Goal: Transaction & Acquisition: Purchase product/service

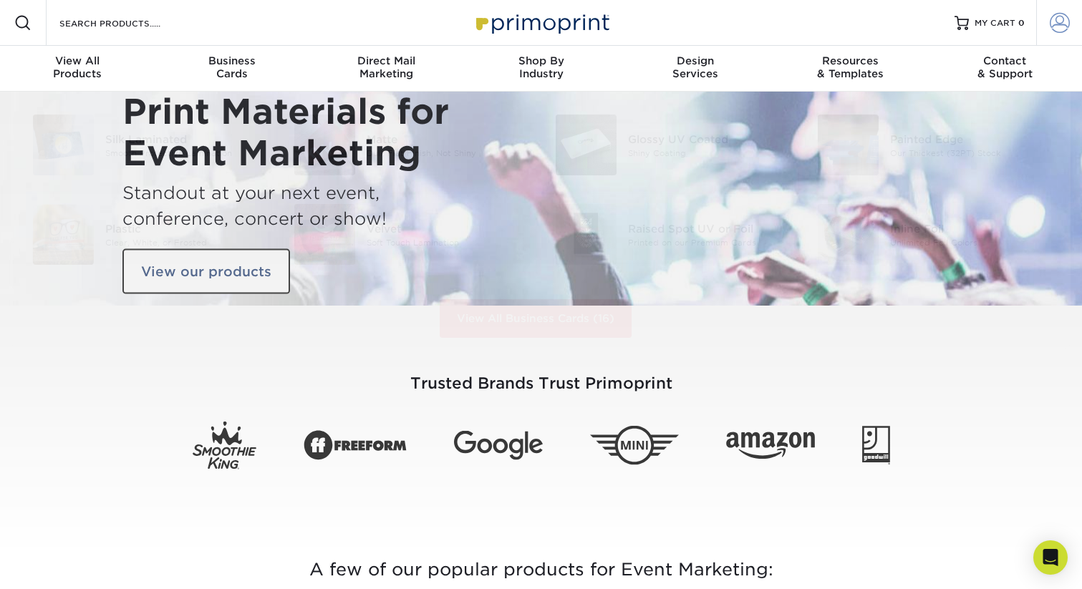
click at [1053, 21] on span at bounding box center [1060, 23] width 20 height 20
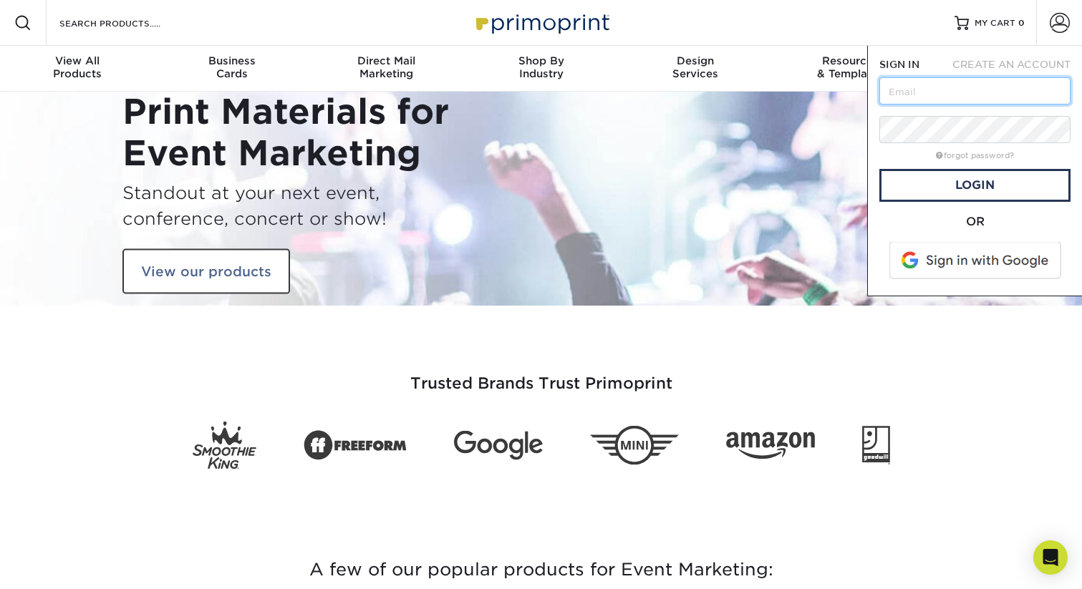
click at [1020, 84] on input "text" at bounding box center [974, 90] width 191 height 27
click at [991, 255] on span at bounding box center [976, 260] width 183 height 37
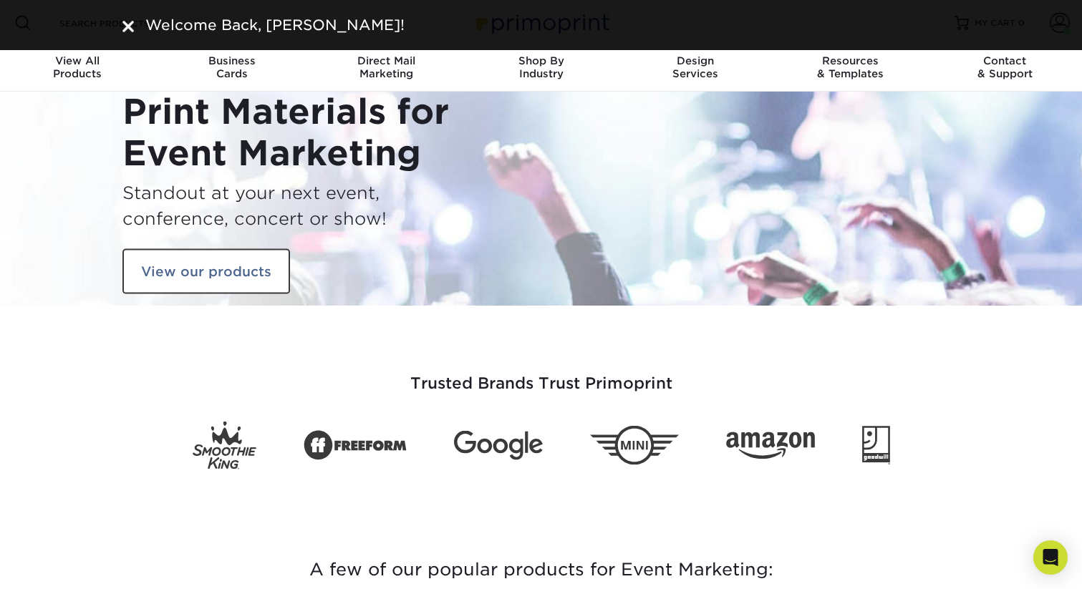
click at [132, 21] on img at bounding box center [127, 26] width 11 height 11
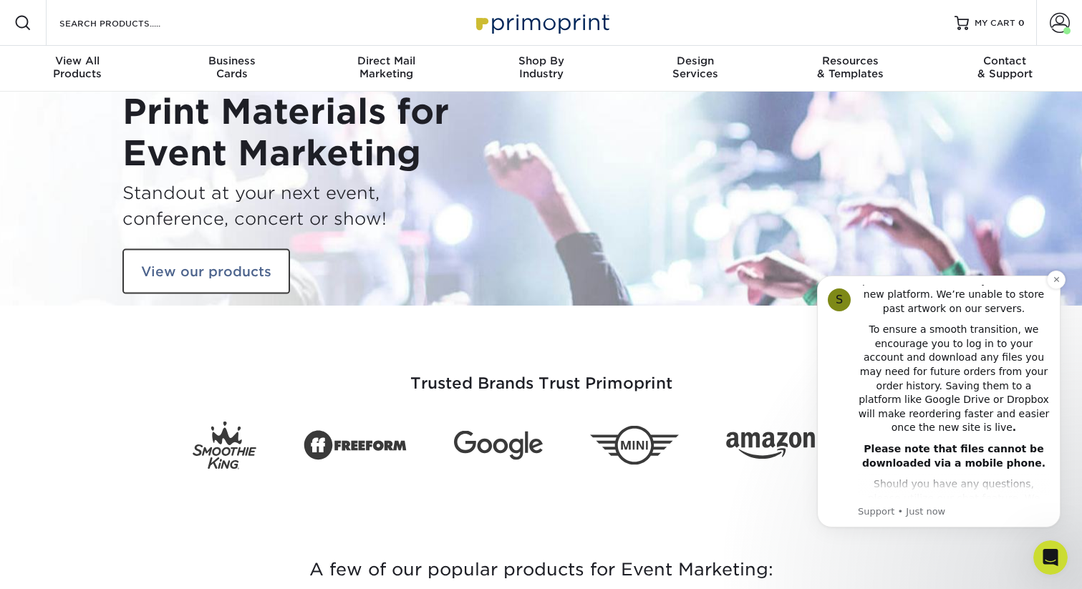
scroll to position [364, 0]
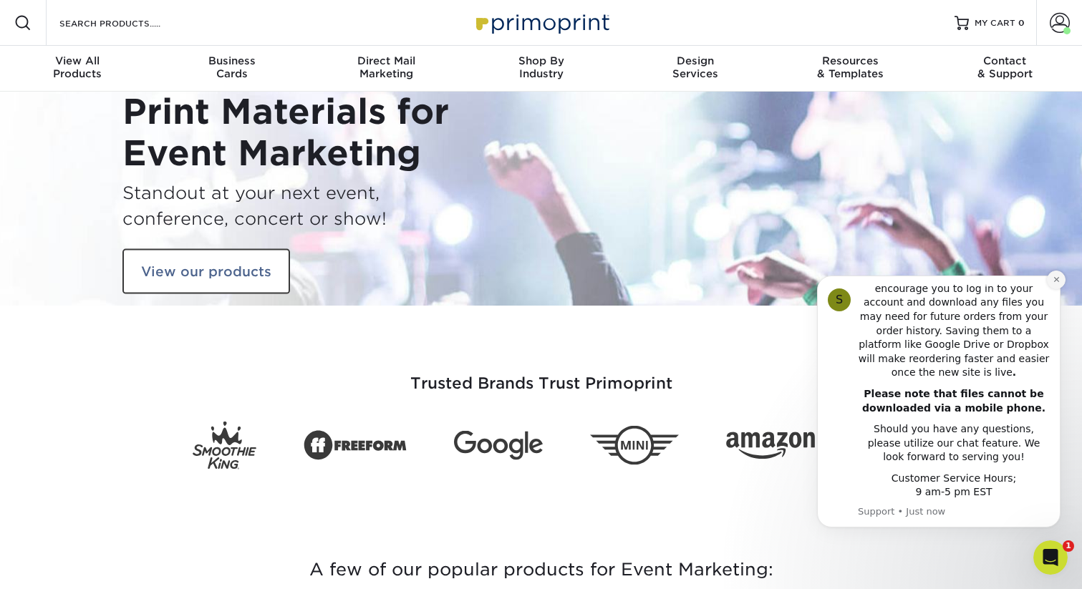
click at [1050, 281] on button "Dismiss notification" at bounding box center [1056, 280] width 19 height 19
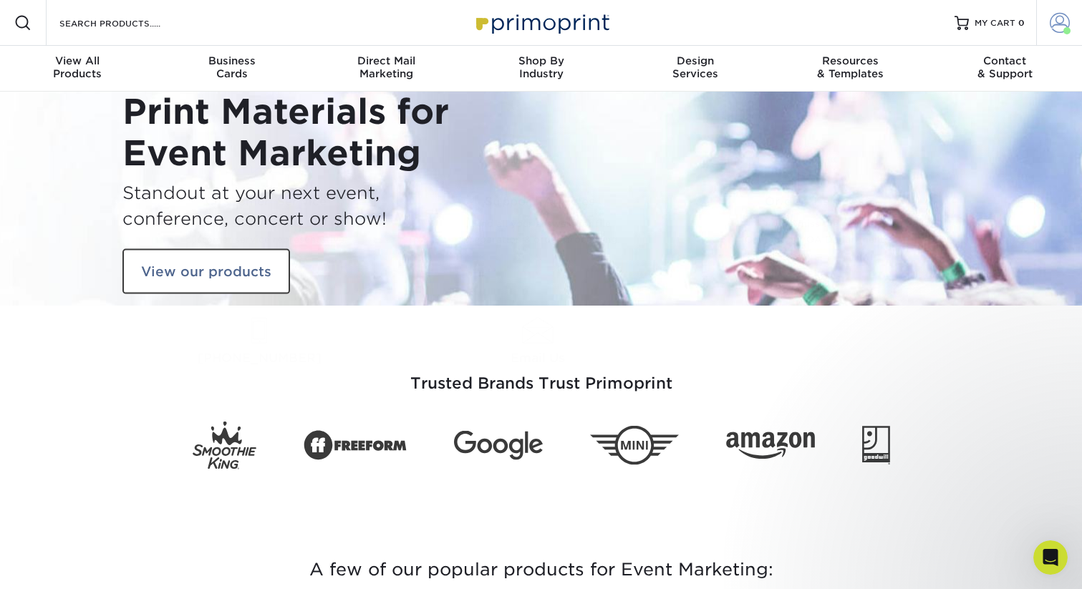
click at [1076, 28] on link "Account" at bounding box center [1059, 23] width 46 height 46
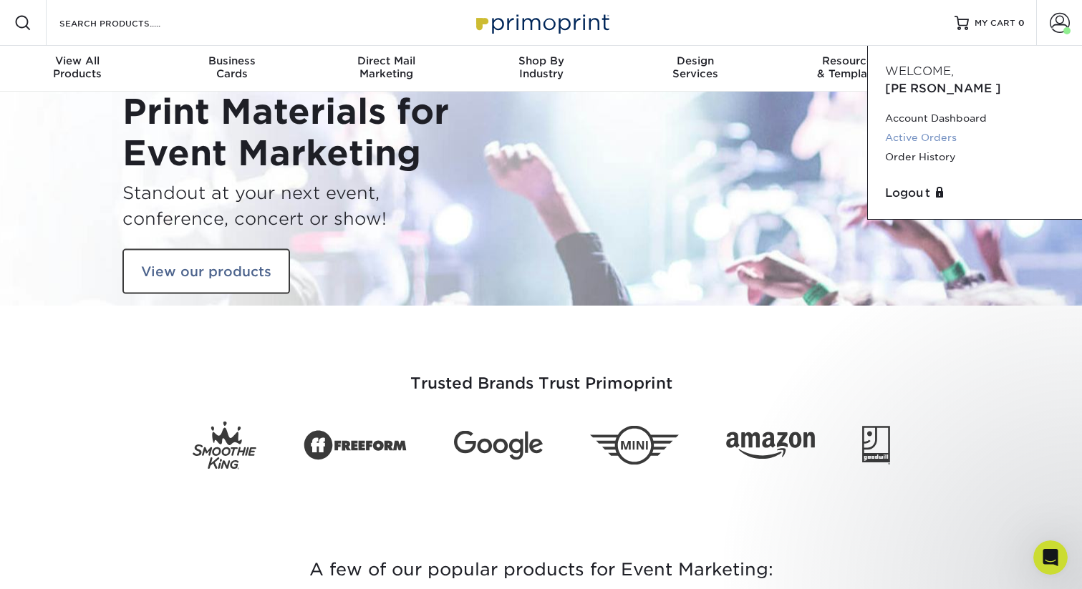
drag, startPoint x: 943, startPoint y: 120, endPoint x: 902, endPoint y: 140, distance: 45.8
click at [902, 148] on link "Order History" at bounding box center [975, 157] width 180 height 19
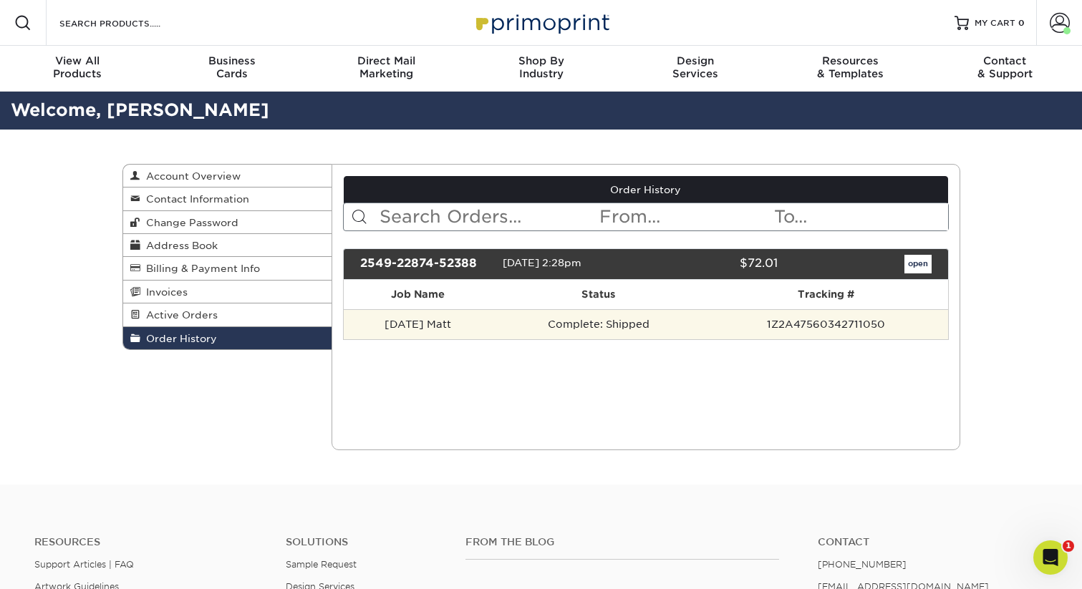
click at [468, 327] on td "Field Day Matt" at bounding box center [418, 324] width 148 height 30
click at [428, 327] on td "Field Day Matt" at bounding box center [418, 324] width 148 height 30
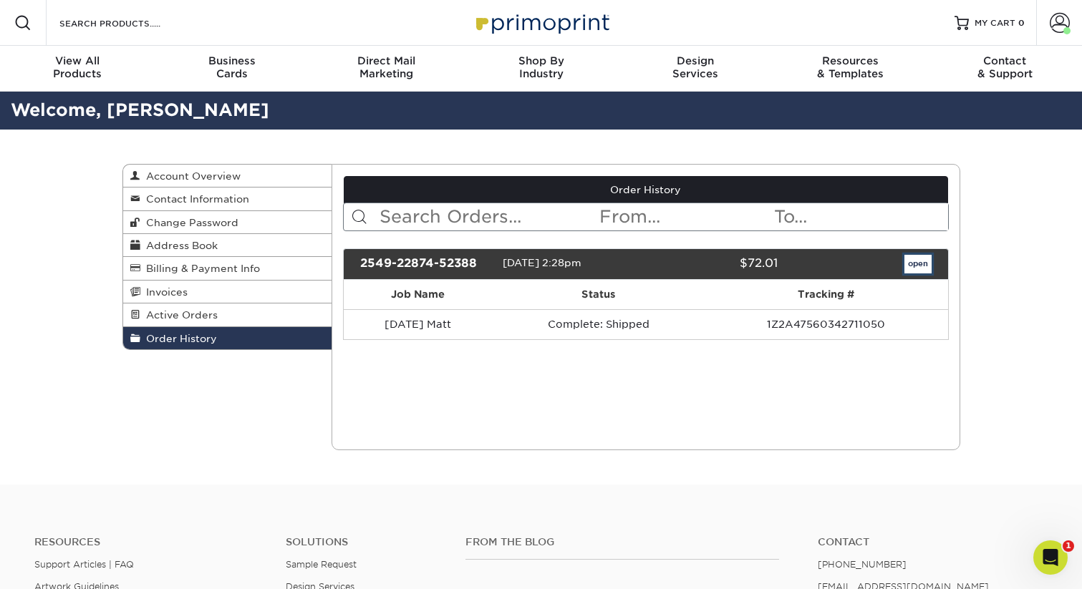
click at [917, 259] on link "open" at bounding box center [917, 264] width 27 height 19
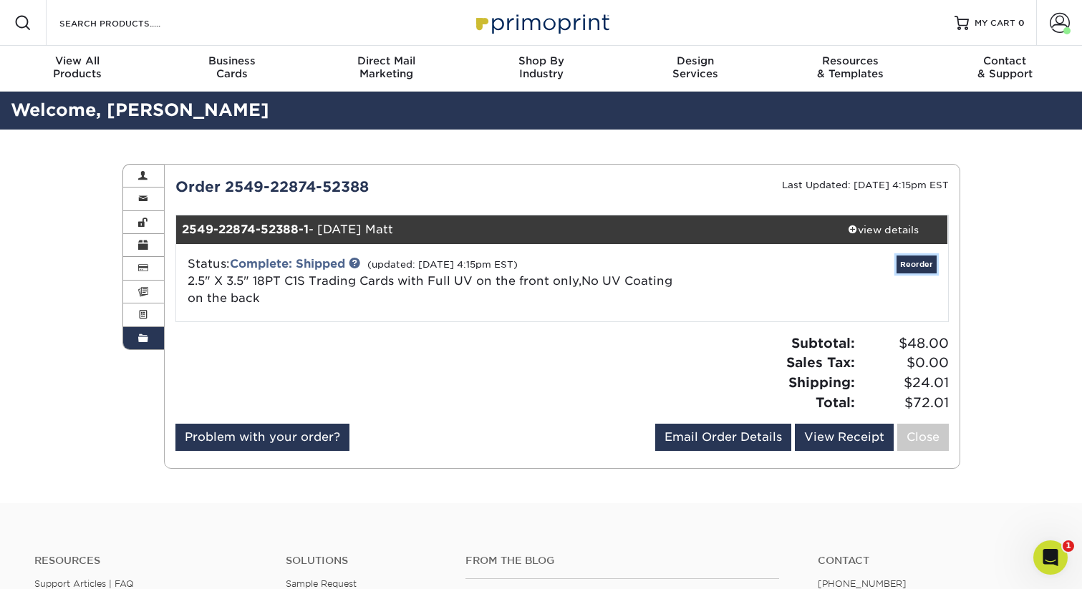
click at [924, 260] on link "Reorder" at bounding box center [917, 265] width 40 height 18
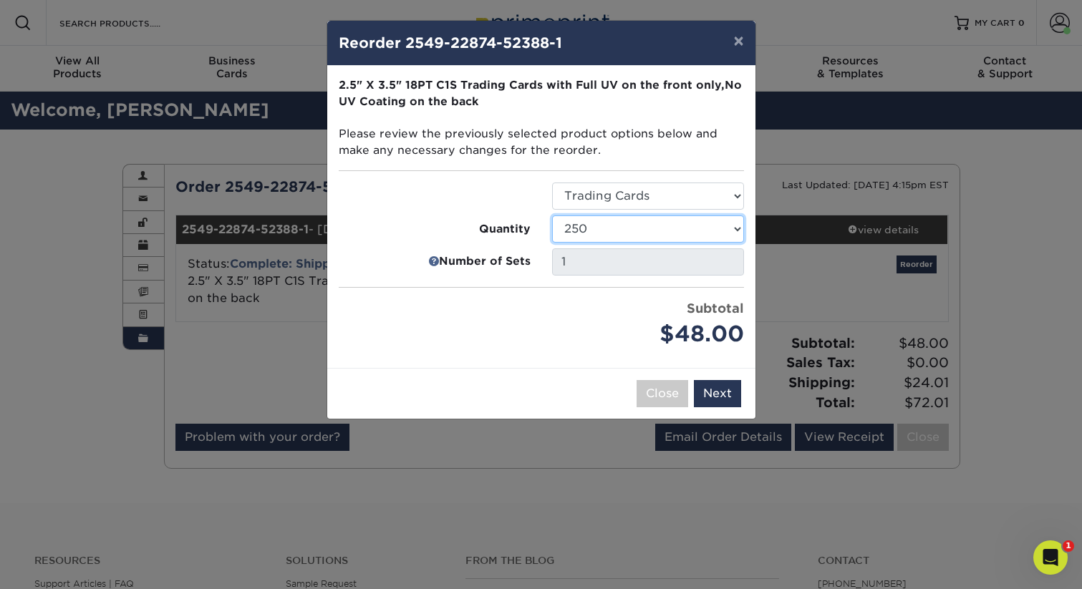
click at [639, 228] on select "25 50 75 100 250 500 1000 2500 5000 10000 15000 20000 25000" at bounding box center [648, 229] width 192 height 27
select select "f593fda3-2d5c-4b9e-9c2c-6197b899ae74"
click at [552, 216] on select "25 50 75 100 250 500 1000 2500 5000 10000 15000 20000 25000" at bounding box center [648, 229] width 192 height 27
click at [726, 390] on button "Next" at bounding box center [717, 393] width 47 height 27
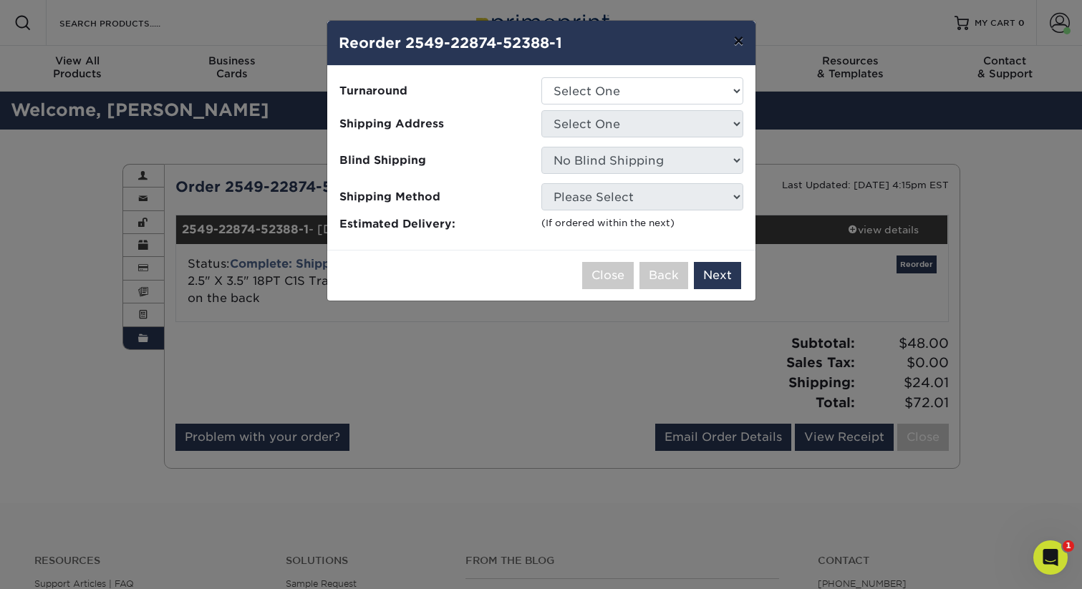
click at [738, 37] on button "×" at bounding box center [738, 41] width 33 height 40
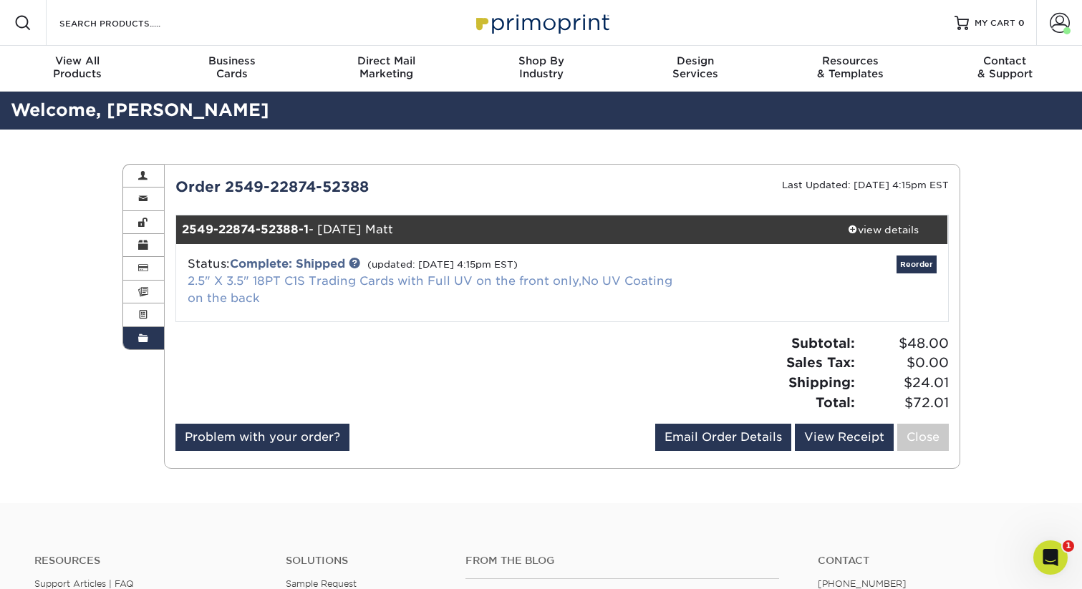
click at [321, 281] on link "2.5" X 3.5" 18PT C1S Trading Cards with Full UV on the front only,No UV Coating…" at bounding box center [430, 289] width 485 height 31
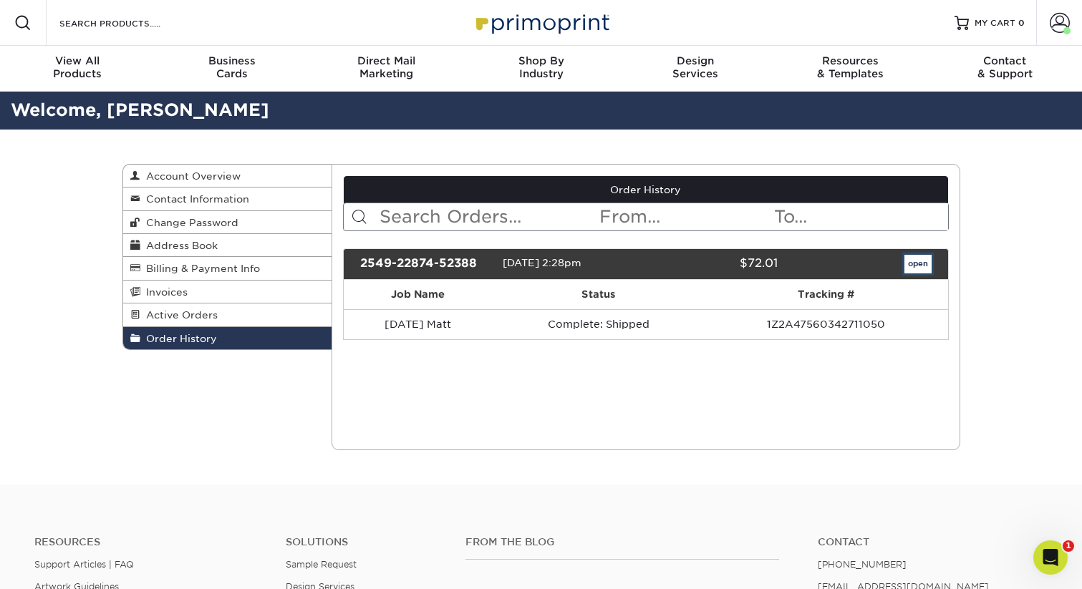
click at [921, 266] on link "open" at bounding box center [917, 264] width 27 height 19
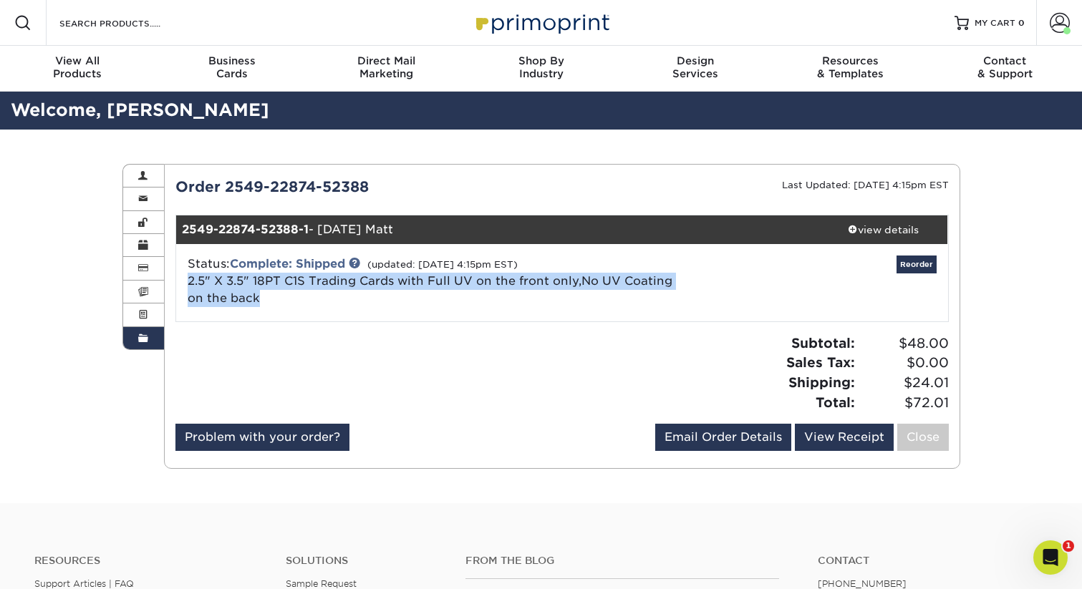
click at [512, 18] on img at bounding box center [541, 22] width 143 height 31
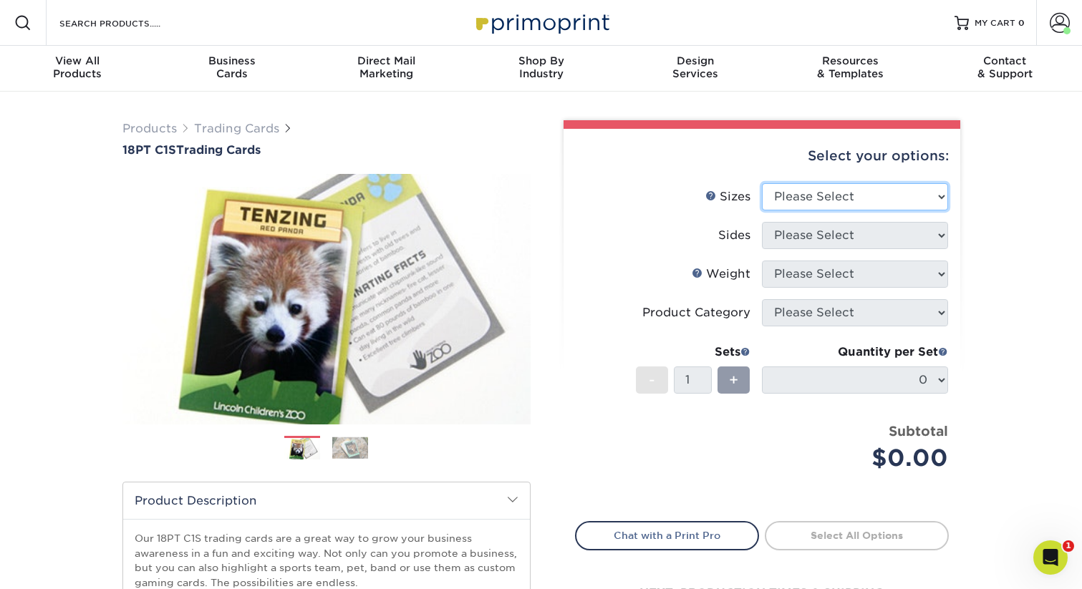
click at [866, 201] on select "Please Select 2.5" x 3.5"" at bounding box center [855, 196] width 186 height 27
select select "2.50x3.50"
click at [762, 183] on select "Please Select 2.5" x 3.5"" at bounding box center [855, 196] width 186 height 27
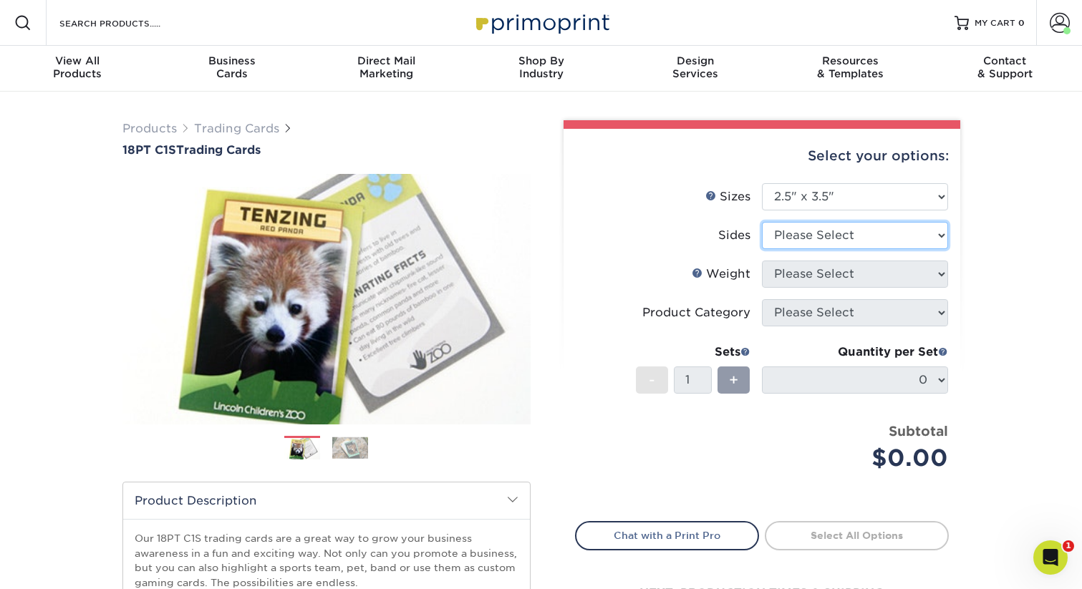
click at [853, 234] on select "Please Select Print Both Sides Print Front Only" at bounding box center [855, 235] width 186 height 27
select select "13abbda7-1d64-4f25-8bb2-c179b224825d"
click at [762, 222] on select "Please Select Print Both Sides Print Front Only" at bounding box center [855, 235] width 186 height 27
click at [841, 276] on select "Please Select" at bounding box center [855, 274] width 186 height 27
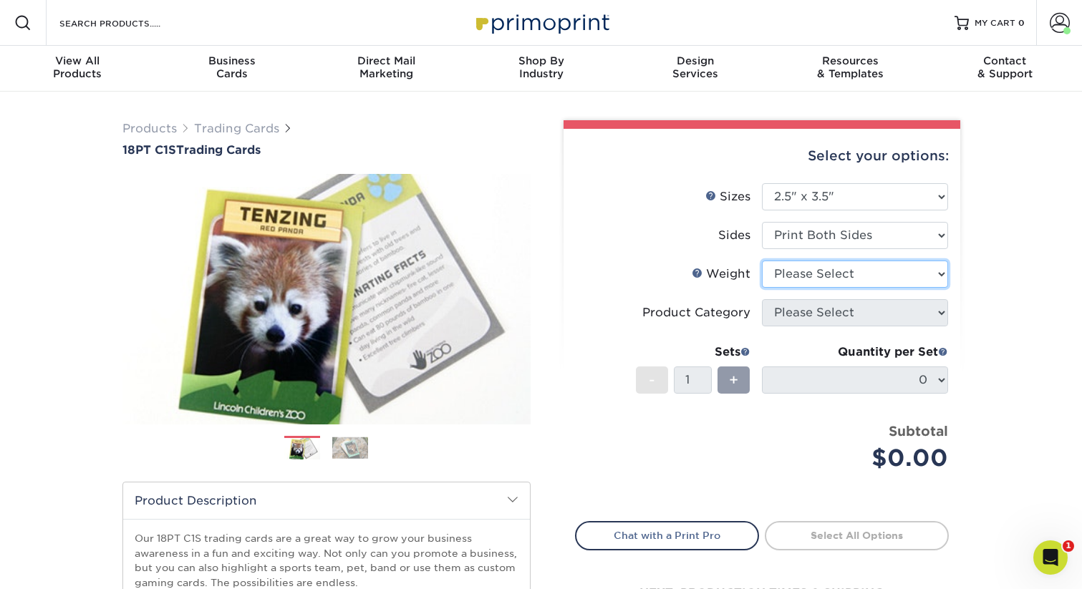
select select "18PTC1S"
click at [762, 261] on select "Please Select 18PT C1S" at bounding box center [855, 274] width 186 height 27
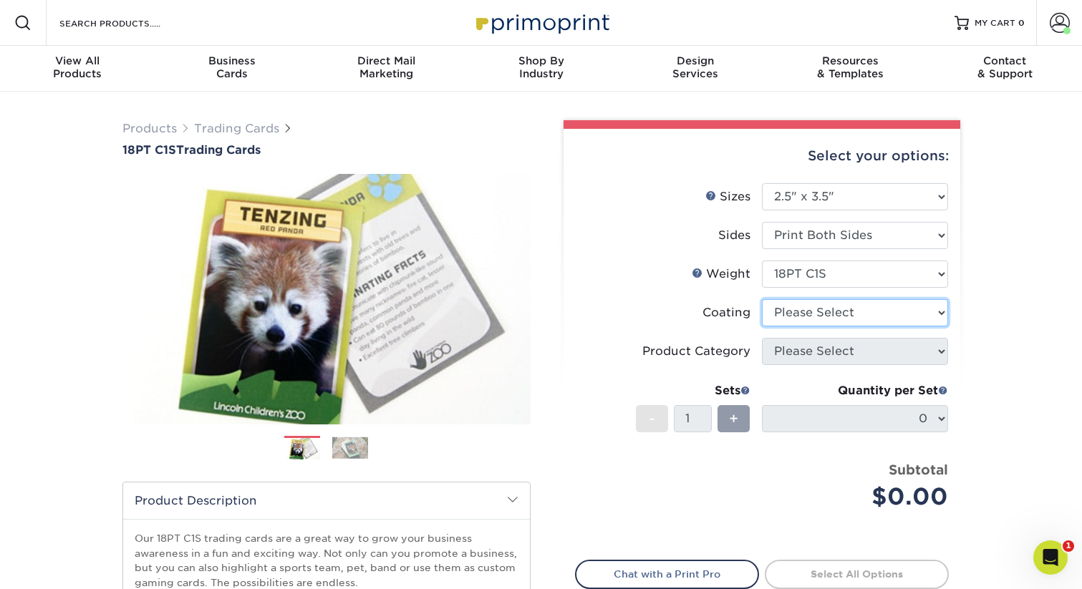
click at [864, 309] on select at bounding box center [855, 312] width 186 height 27
click at [762, 299] on select at bounding box center [855, 312] width 186 height 27
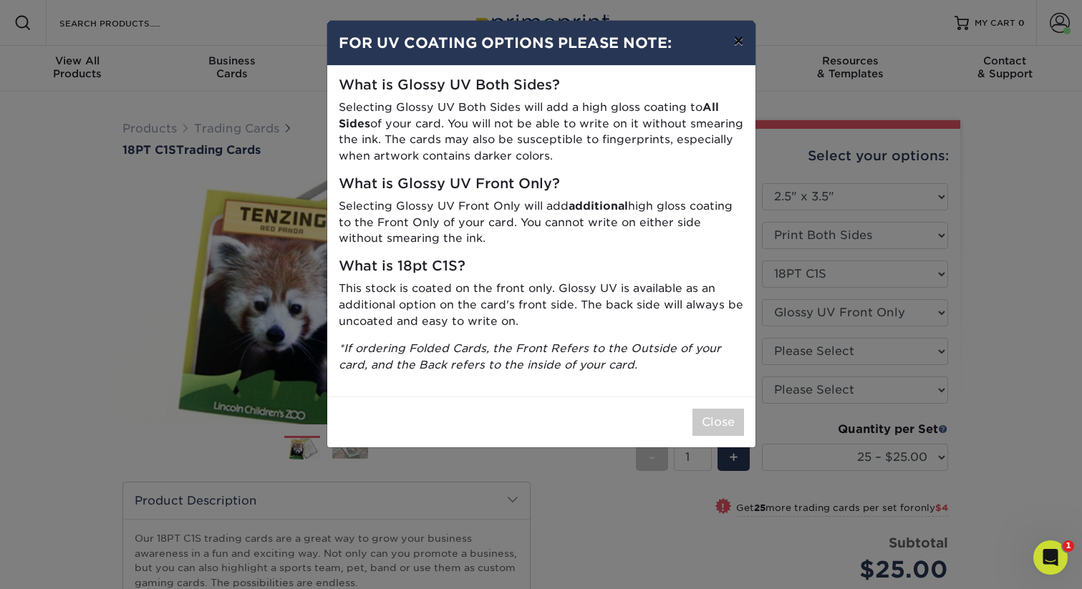
click at [730, 35] on button "×" at bounding box center [738, 41] width 33 height 40
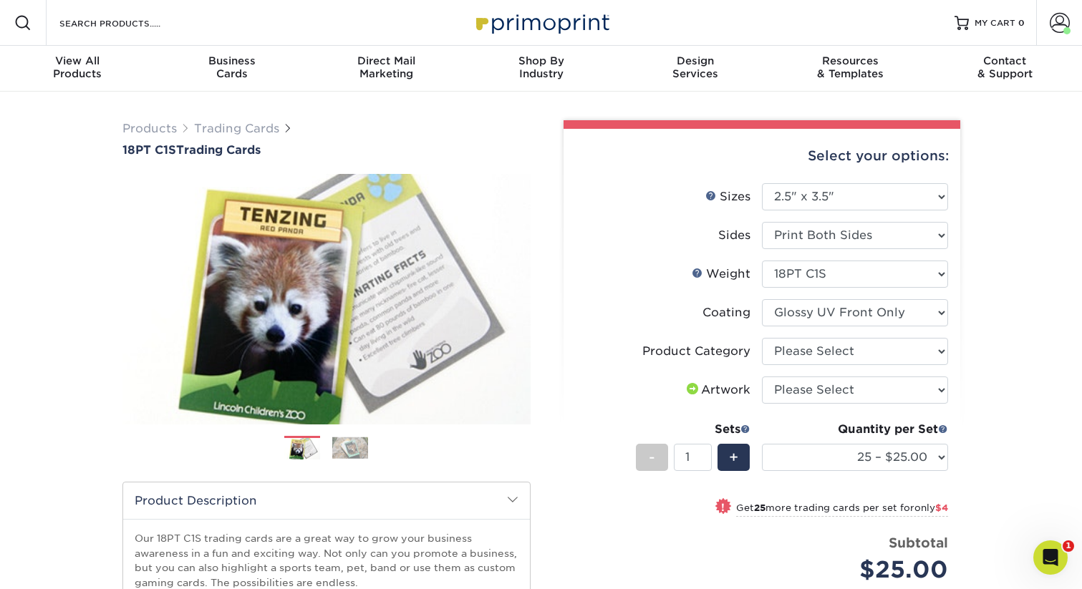
drag, startPoint x: 869, startPoint y: 330, endPoint x: 874, endPoint y: 324, distance: 7.7
click at [873, 325] on li "Coating" at bounding box center [762, 318] width 372 height 39
click at [874, 324] on select at bounding box center [855, 312] width 186 height 27
click at [762, 299] on select at bounding box center [855, 312] width 186 height 27
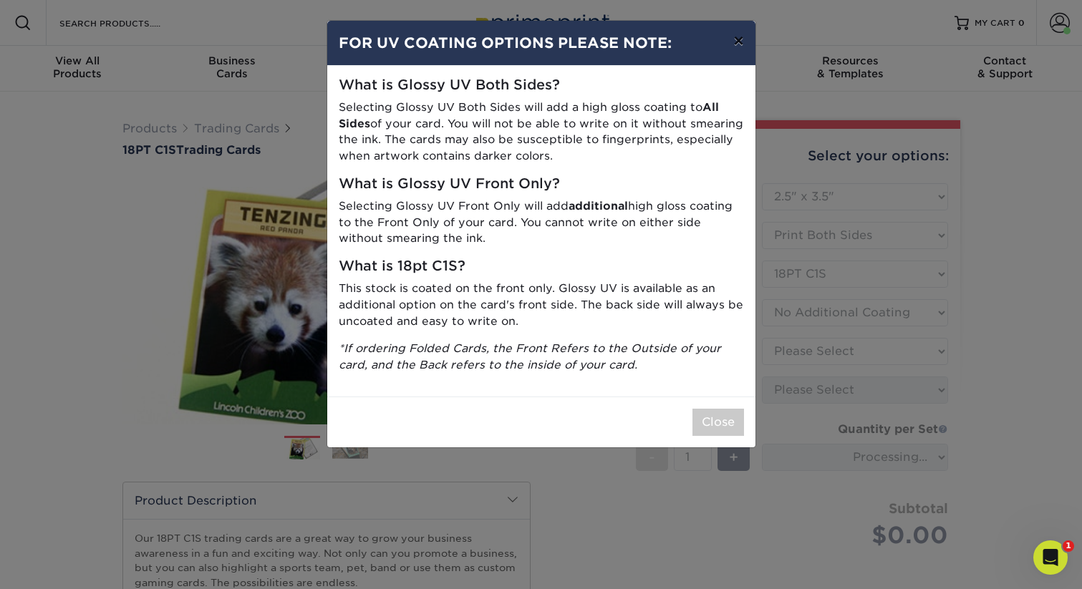
drag, startPoint x: 740, startPoint y: 46, endPoint x: 747, endPoint y: 82, distance: 37.1
click at [742, 47] on button "×" at bounding box center [738, 41] width 33 height 40
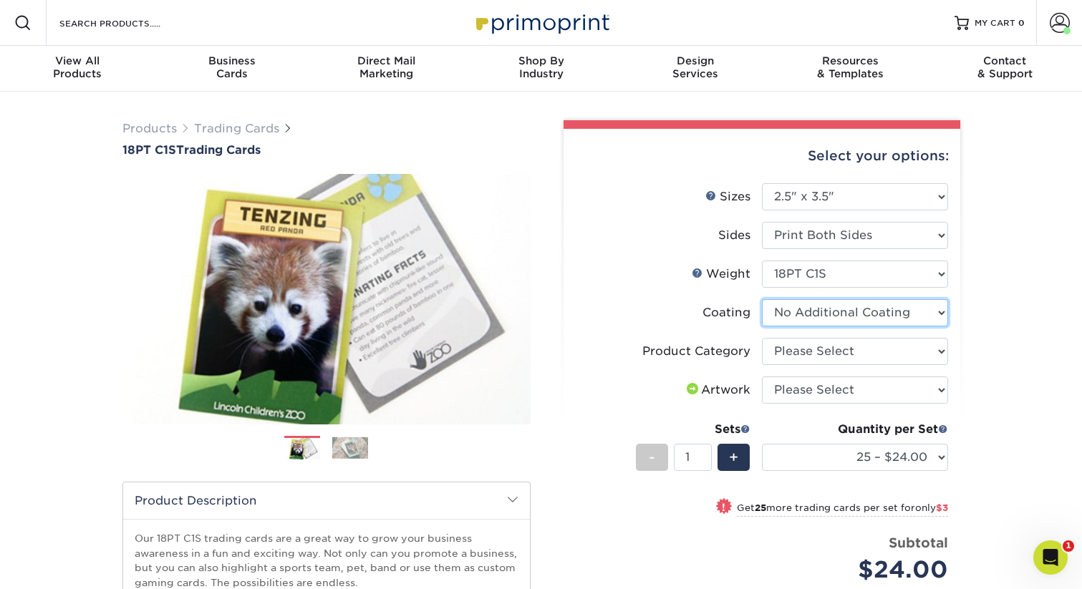
click at [876, 314] on select at bounding box center [855, 312] width 186 height 27
select select "1e8116af-acfc-44b1-83dc-8181aa338834"
click at [762, 299] on select at bounding box center [855, 312] width 186 height 27
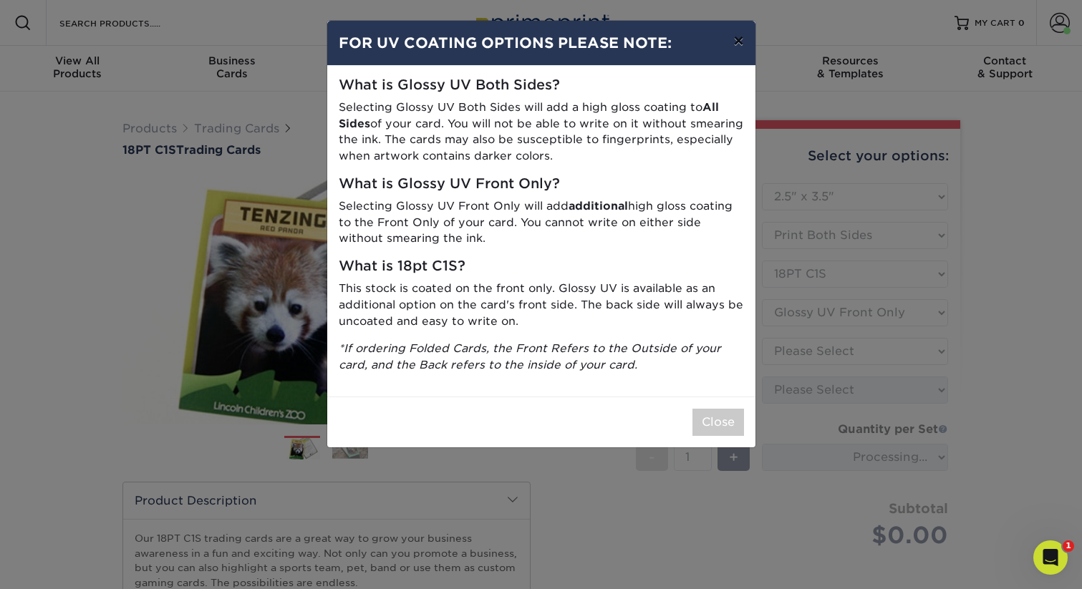
click at [734, 42] on button "×" at bounding box center [738, 41] width 33 height 40
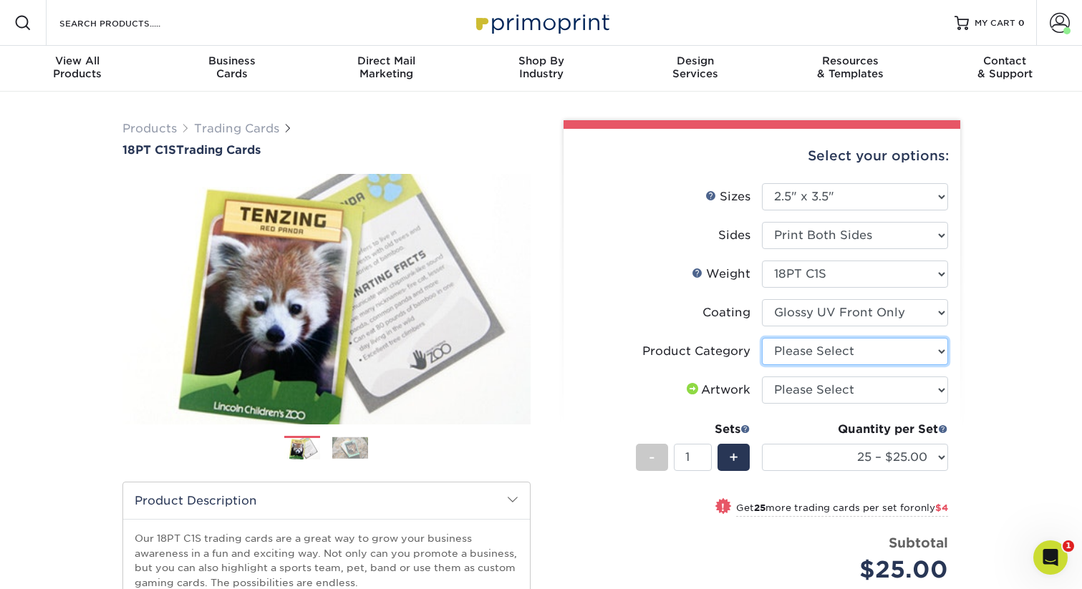
click at [849, 349] on select "Please Select Trading Cards" at bounding box center [855, 351] width 186 height 27
select select "c2f9bce9-36c2-409d-b101-c29d9d031e18"
click at [762, 338] on select "Please Select Trading Cards" at bounding box center [855, 351] width 186 height 27
click at [854, 394] on select "Please Select I will upload files I need a design - $100" at bounding box center [855, 390] width 186 height 27
select select "upload"
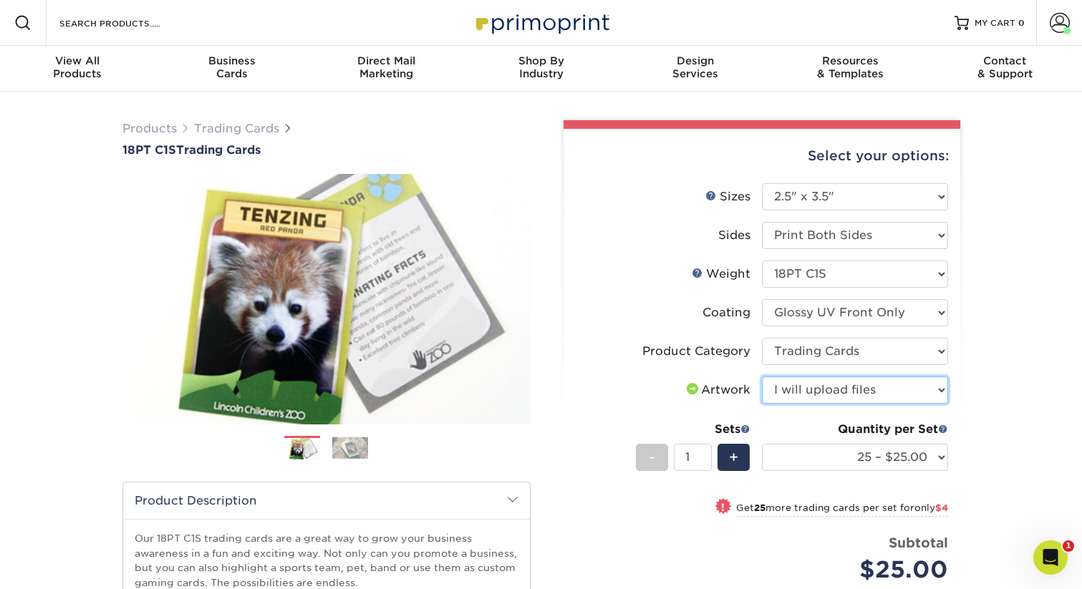
click at [762, 377] on select "Please Select I will upload files I need a design - $100" at bounding box center [855, 390] width 186 height 27
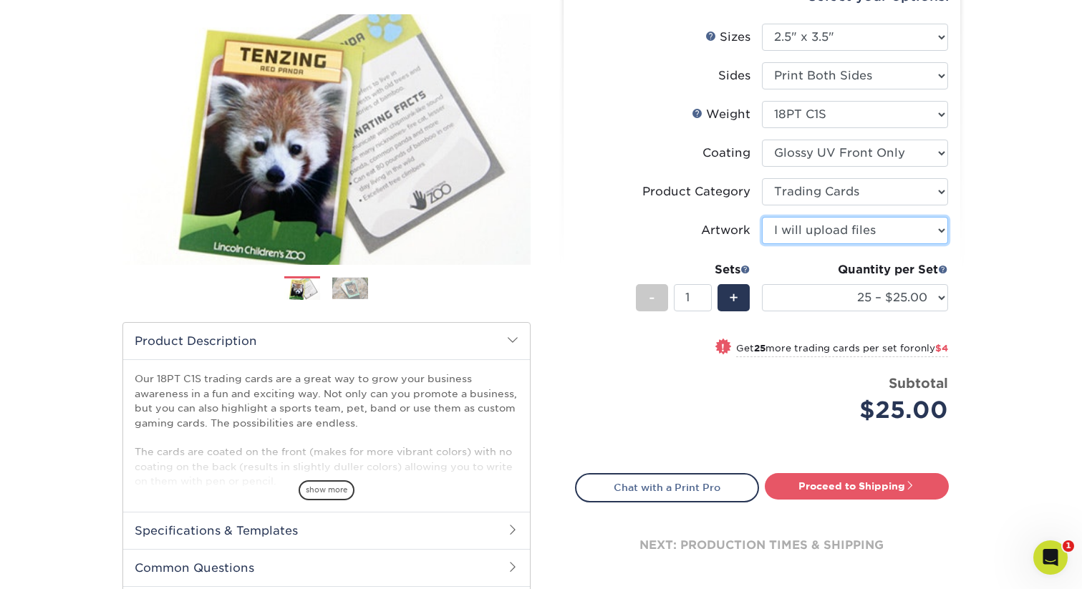
scroll to position [161, 0]
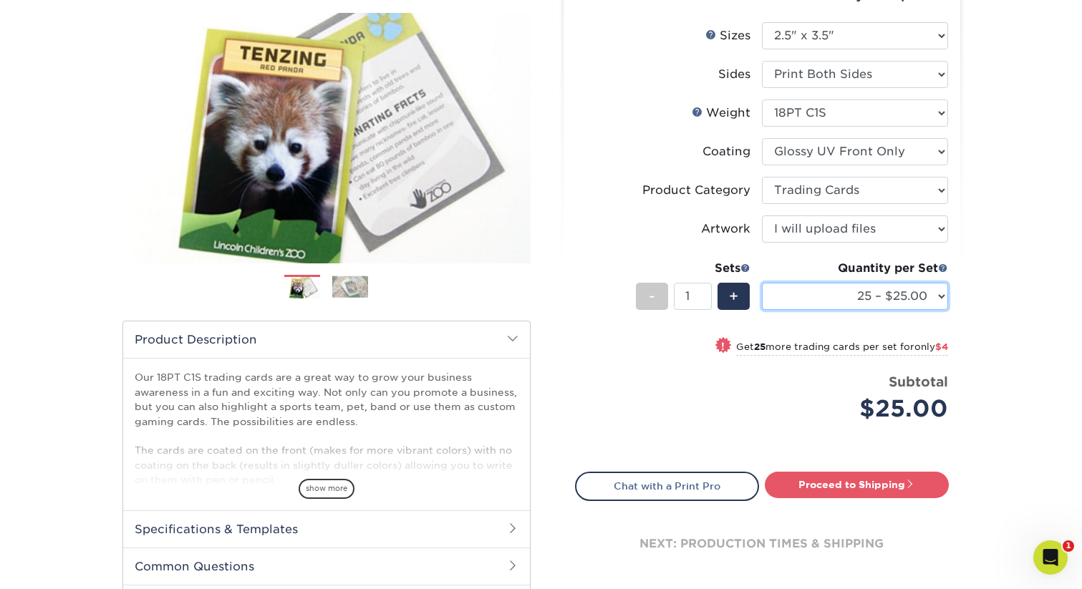
click at [926, 299] on select "25 – $25.00 50 – $29.00 75 – $37.00 100 – $41.00 250 – $48.00 500 – $58.00 1000…" at bounding box center [855, 296] width 186 height 27
click at [762, 283] on select "25 – $25.00 50 – $29.00 75 – $37.00 100 – $41.00 250 – $48.00 500 – $58.00 1000…" at bounding box center [855, 296] width 186 height 27
click at [941, 298] on select "25 – $25.00 50 – $29.00 75 – $37.00 100 – $41.00 250 – $48.00 500 – $58.00 1000…" at bounding box center [855, 296] width 186 height 27
select select "1000 – $78.00"
click at [762, 283] on select "25 – $25.00 50 – $29.00 75 – $37.00 100 – $41.00 250 – $48.00 500 – $58.00 1000…" at bounding box center [855, 296] width 186 height 27
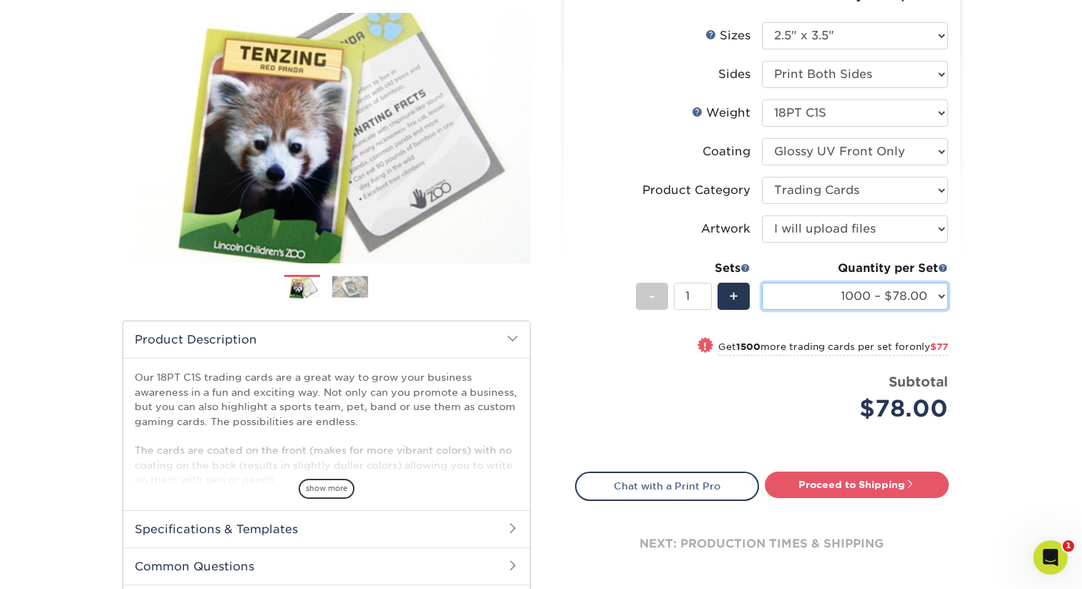
click at [889, 286] on select "25 – $25.00 50 – $29.00 75 – $37.00 100 – $41.00 250 – $48.00 500 – $58.00 1000…" at bounding box center [855, 296] width 186 height 27
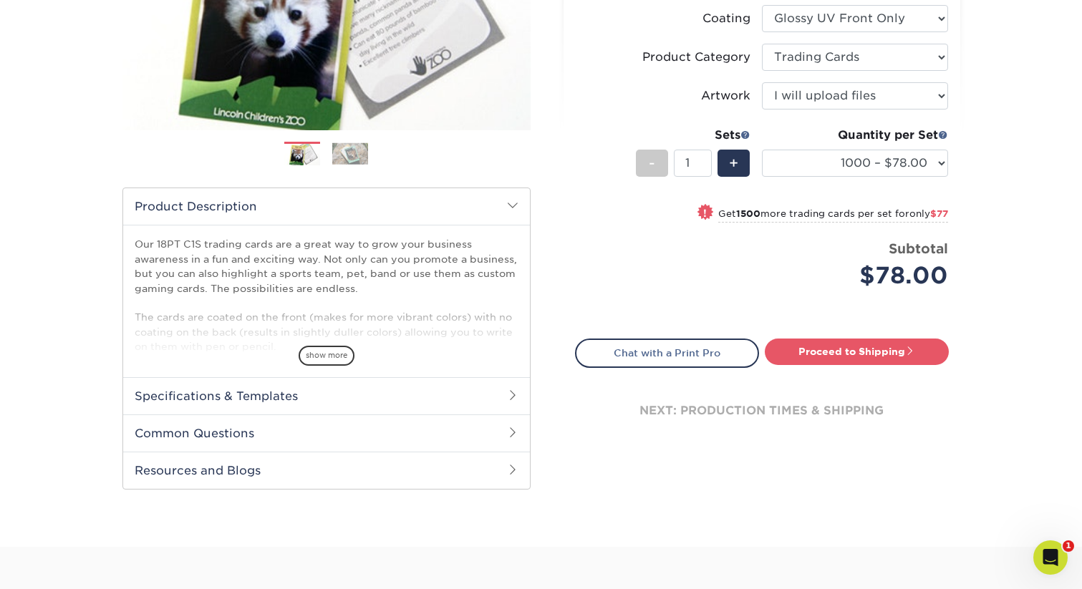
scroll to position [305, 0]
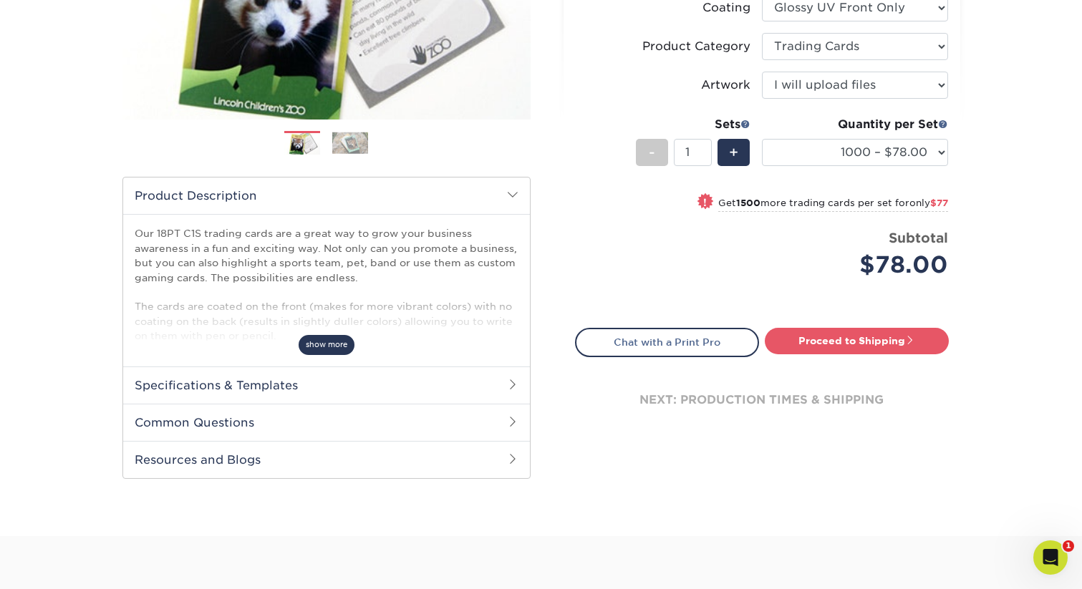
click at [327, 337] on span "show more" at bounding box center [327, 344] width 56 height 19
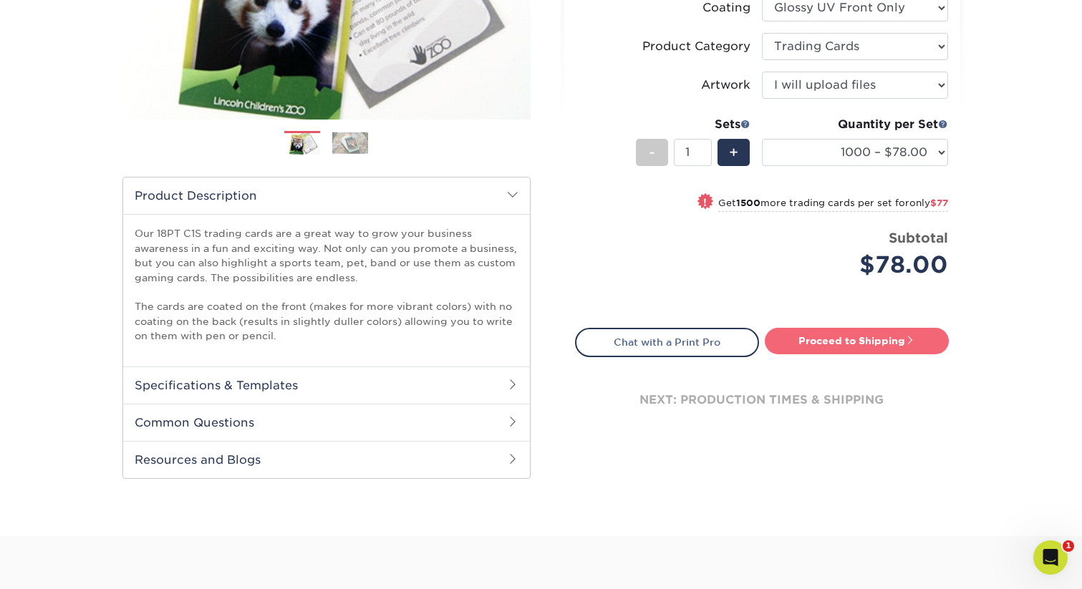
click at [839, 340] on link "Proceed to Shipping" at bounding box center [857, 341] width 184 height 26
type input "Set 1"
select select "16632836-ba07-43d2-a7d1-65f8f93a5084"
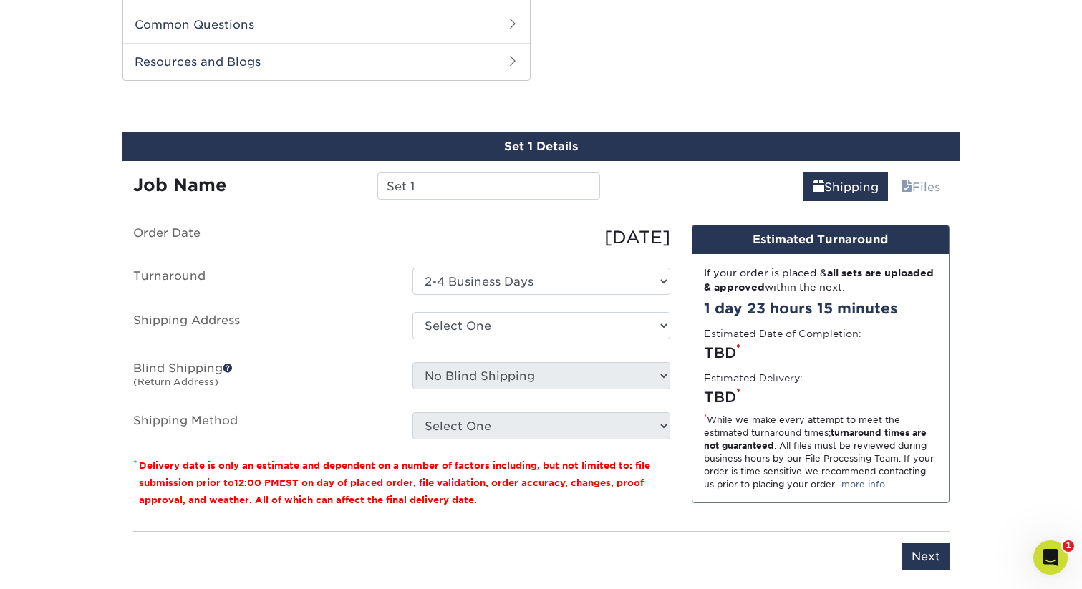
scroll to position [713, 0]
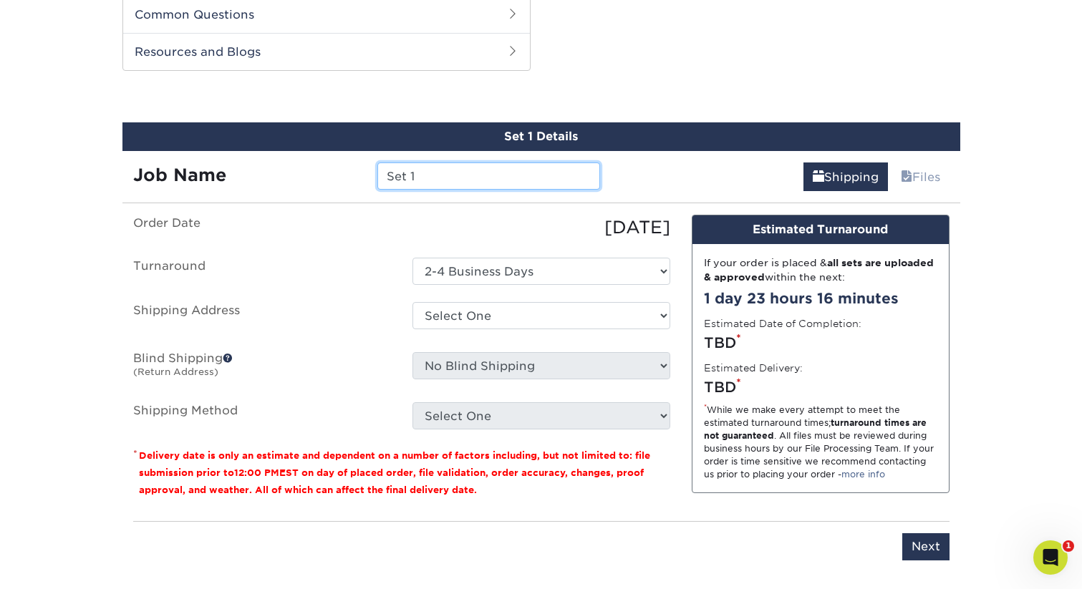
drag, startPoint x: 426, startPoint y: 172, endPoint x: 293, endPoint y: 160, distance: 133.8
click at [293, 160] on div "Job Name Set 1" at bounding box center [366, 171] width 489 height 40
type input "Field Day - Jayden"
click at [831, 175] on link "Shipping" at bounding box center [845, 177] width 85 height 29
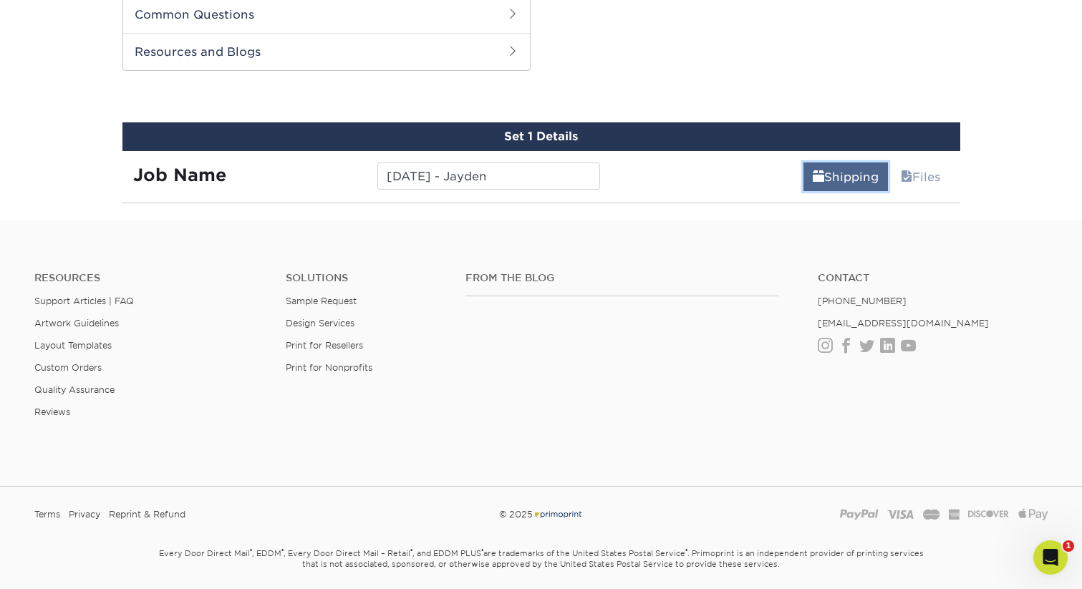
drag, startPoint x: 831, startPoint y: 175, endPoint x: 886, endPoint y: 170, distance: 55.3
click at [831, 175] on link "Shipping" at bounding box center [845, 177] width 85 height 29
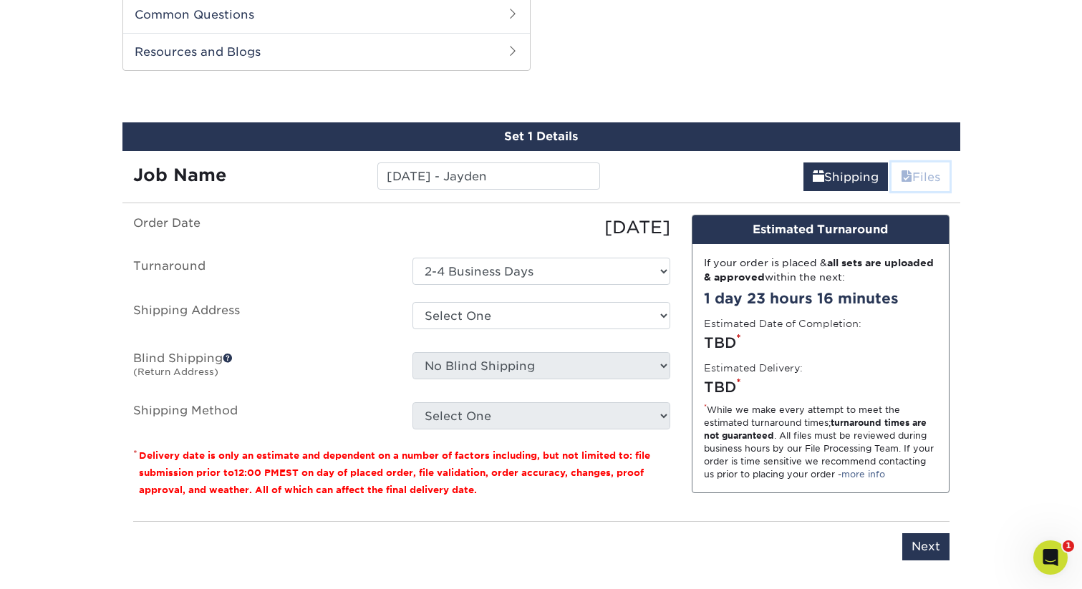
click at [914, 176] on link "Files" at bounding box center [921, 177] width 58 height 29
click at [915, 176] on link "Files" at bounding box center [921, 177] width 58 height 29
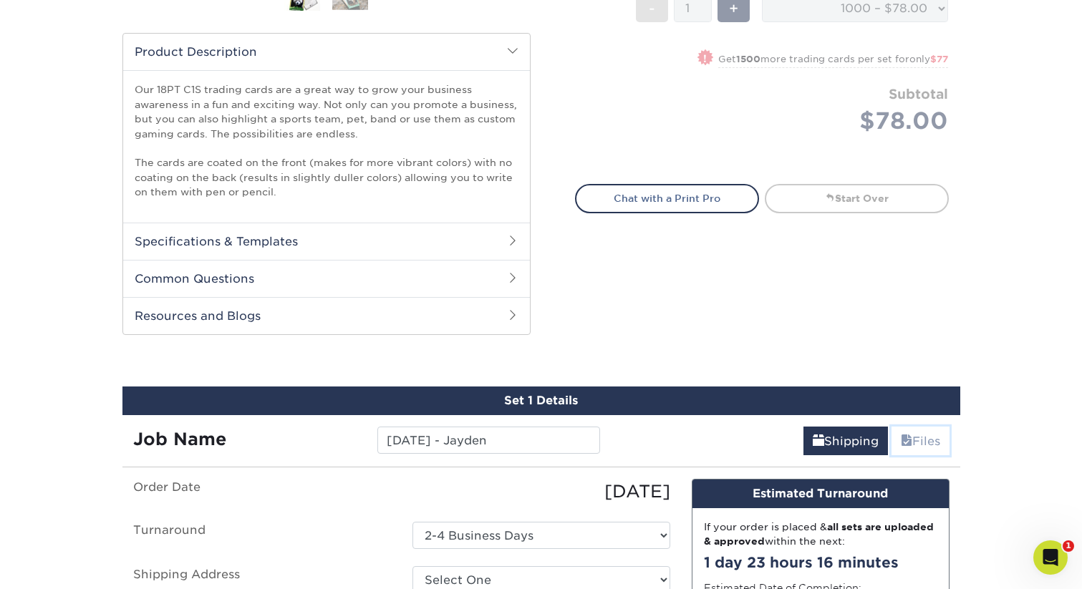
scroll to position [813, 0]
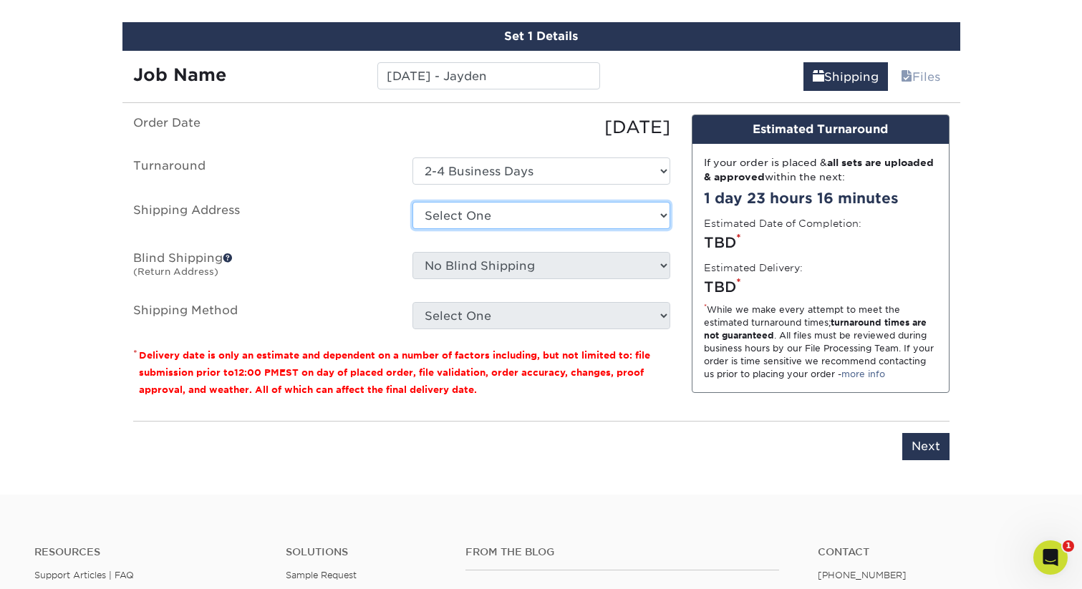
click at [611, 226] on select "Select One Home + Add New Address" at bounding box center [541, 215] width 258 height 27
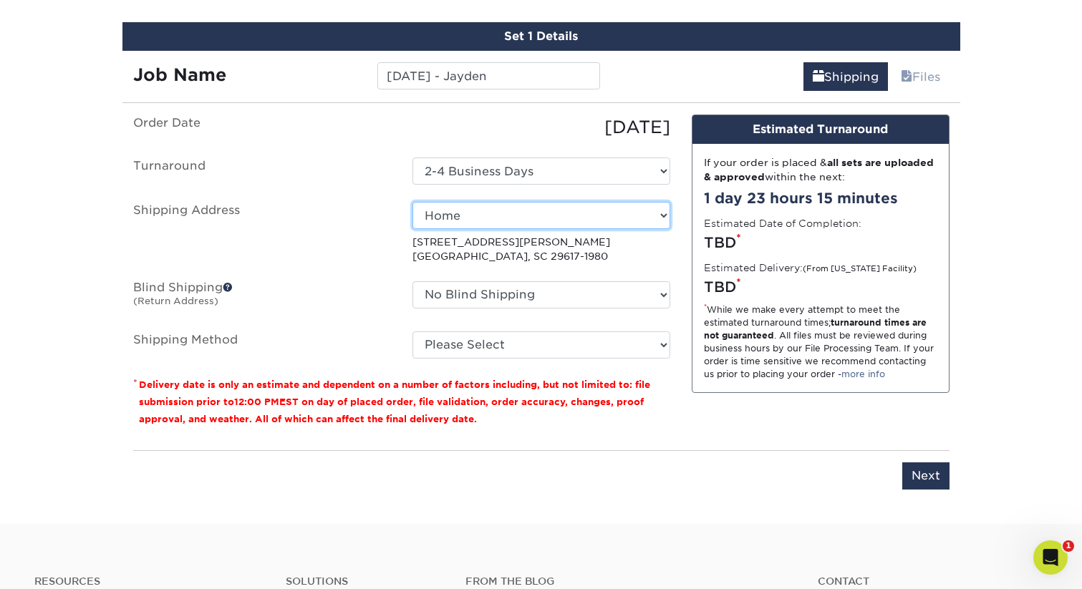
click at [639, 216] on select "Select One Home + Add New Address" at bounding box center [541, 215] width 258 height 27
select select "newaddress"
click at [412, 202] on select "Select One Home + Add New Address" at bounding box center [541, 215] width 258 height 27
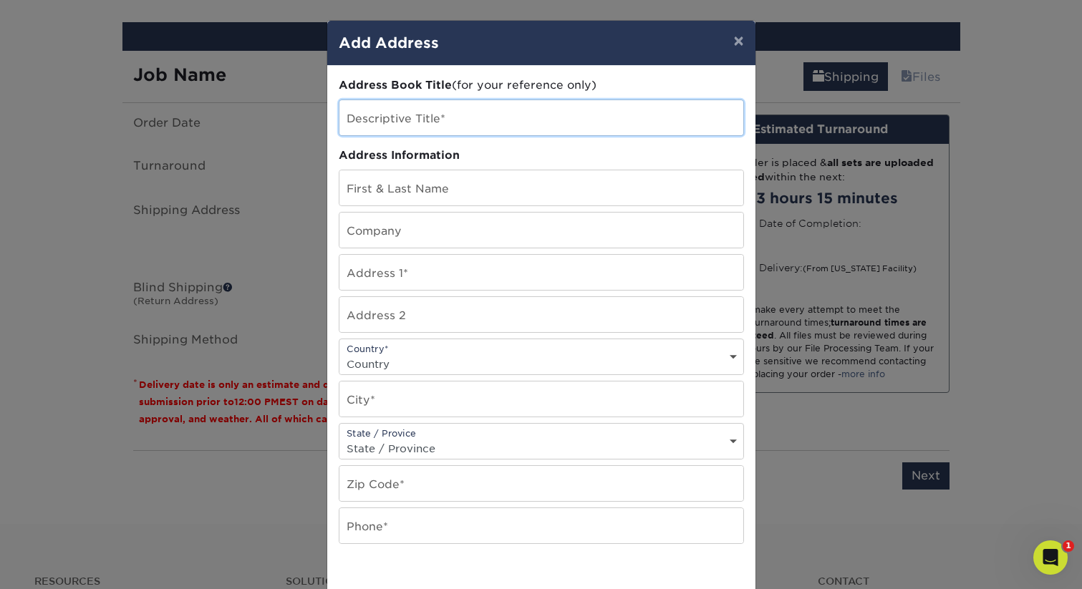
click at [513, 123] on input "text" at bounding box center [541, 117] width 404 height 35
type input "Field Day"
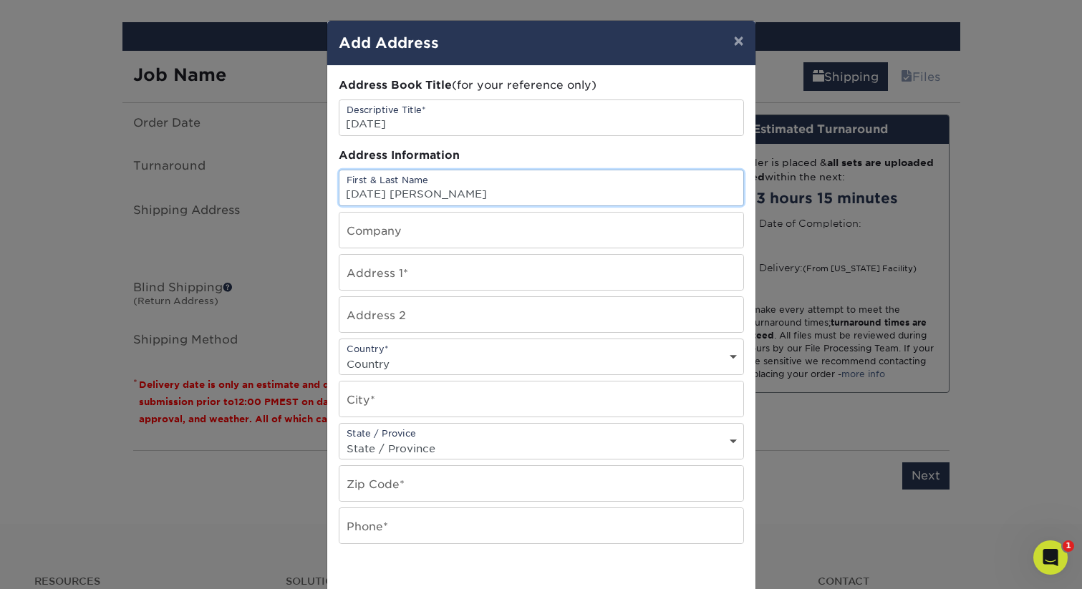
type input "Field Day Matthew Hubbard"
type input "F"
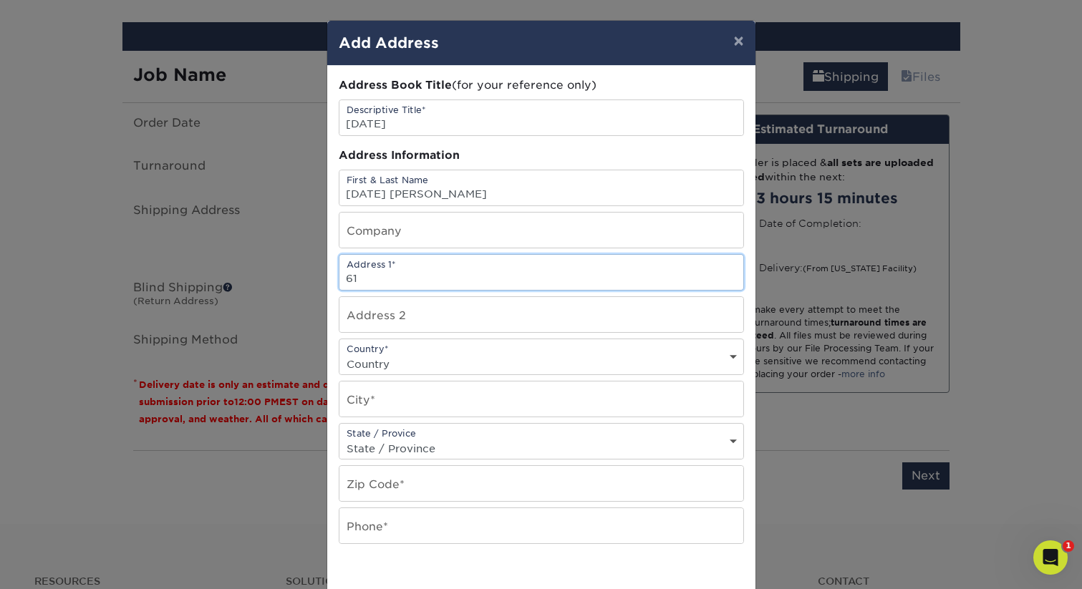
type input "6123 University Dr NW"
type input "Field Day Huntsville LLC"
type input "Unit 110"
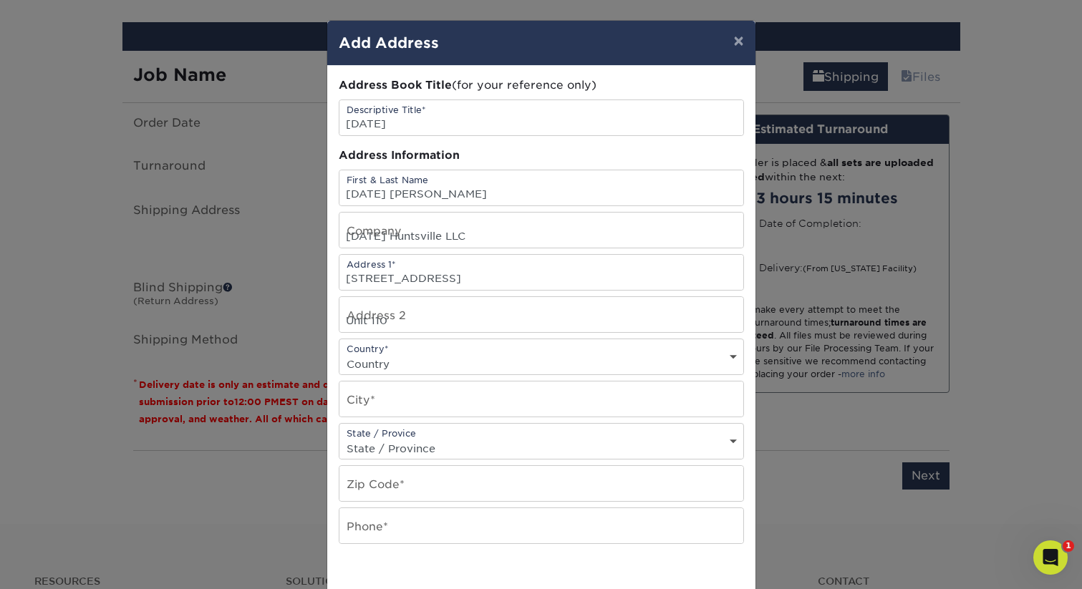
select select "US"
type input "Huntsville"
select select "AL"
type input "35806"
type input "7066141758"
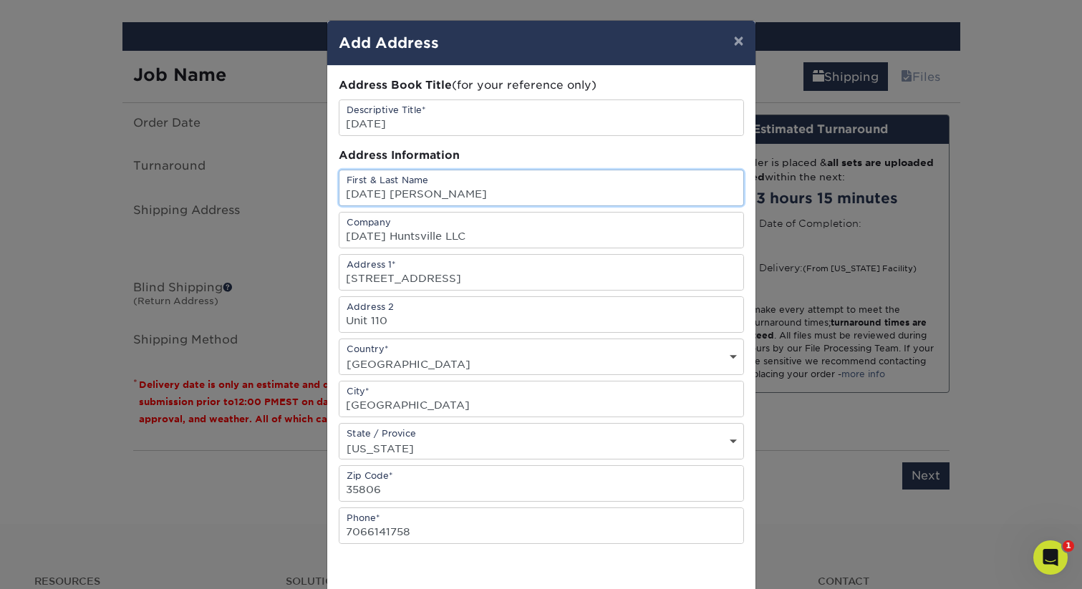
scroll to position [0, 0]
drag, startPoint x: 399, startPoint y: 195, endPoint x: 329, endPoint y: 190, distance: 70.4
click at [329, 190] on div "Address Book Title (for your reference only) Descriptive Title* Field Day Addre…" at bounding box center [541, 386] width 428 height 641
drag, startPoint x: 393, startPoint y: 235, endPoint x: 345, endPoint y: 231, distance: 48.1
click at [344, 231] on input "Field Day Huntsville LLC" at bounding box center [541, 230] width 404 height 35
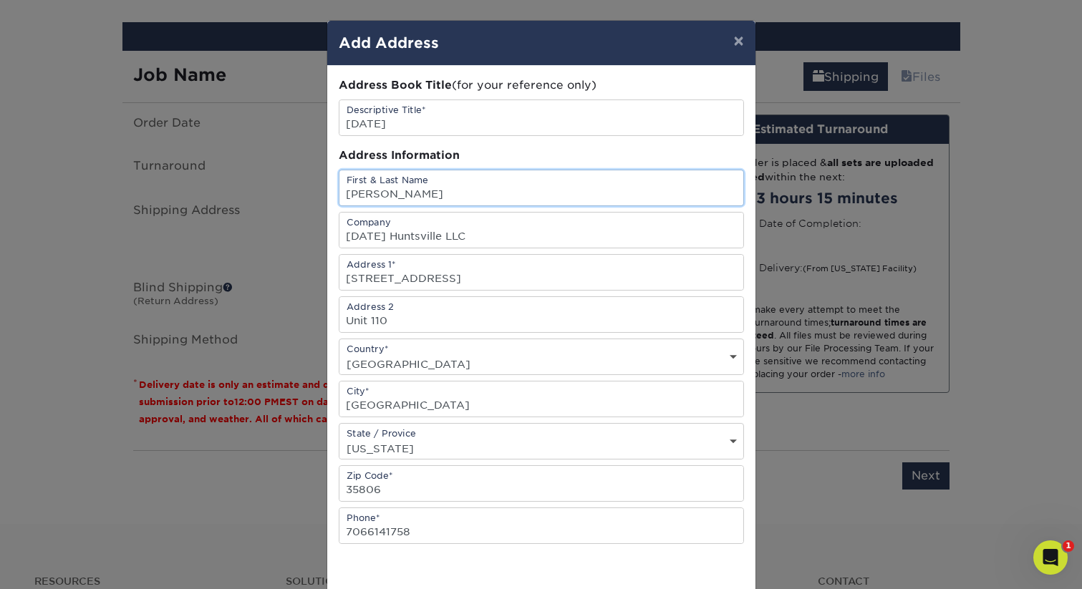
paste input "Field Day"
click at [344, 190] on input "Field DayMatthew Hubbard" at bounding box center [541, 187] width 404 height 35
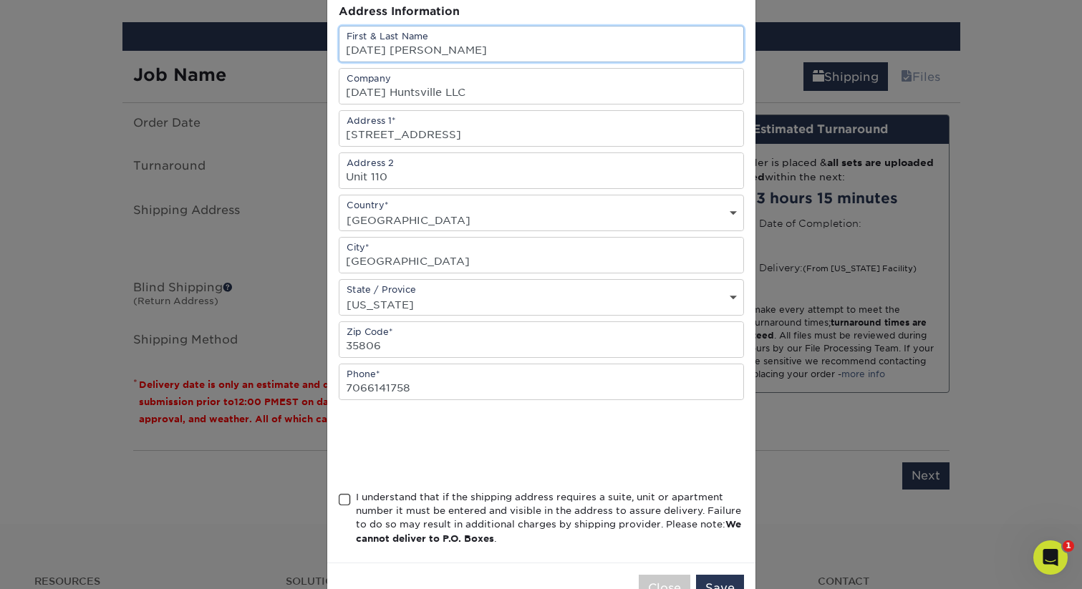
scroll to position [165, 0]
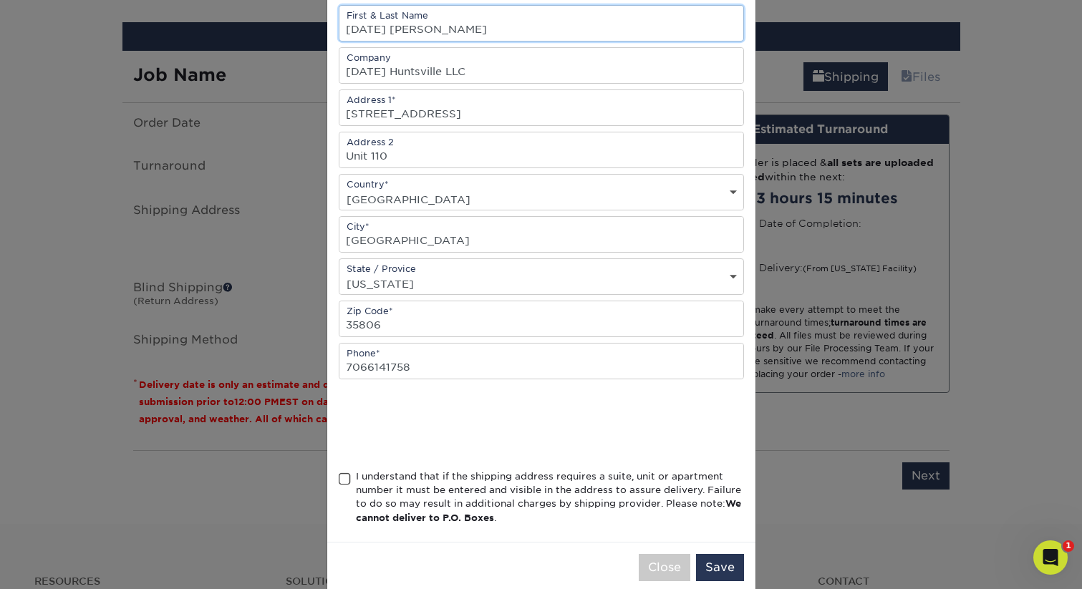
type input "Field Day Matthew Hubbard"
click at [369, 479] on div "I understand that if the shipping address requires a suite, unit or apartment n…" at bounding box center [550, 498] width 388 height 56
click at [0, 0] on input "I understand that if the shipping address requires a suite, unit or apartment n…" at bounding box center [0, 0] width 0 height 0
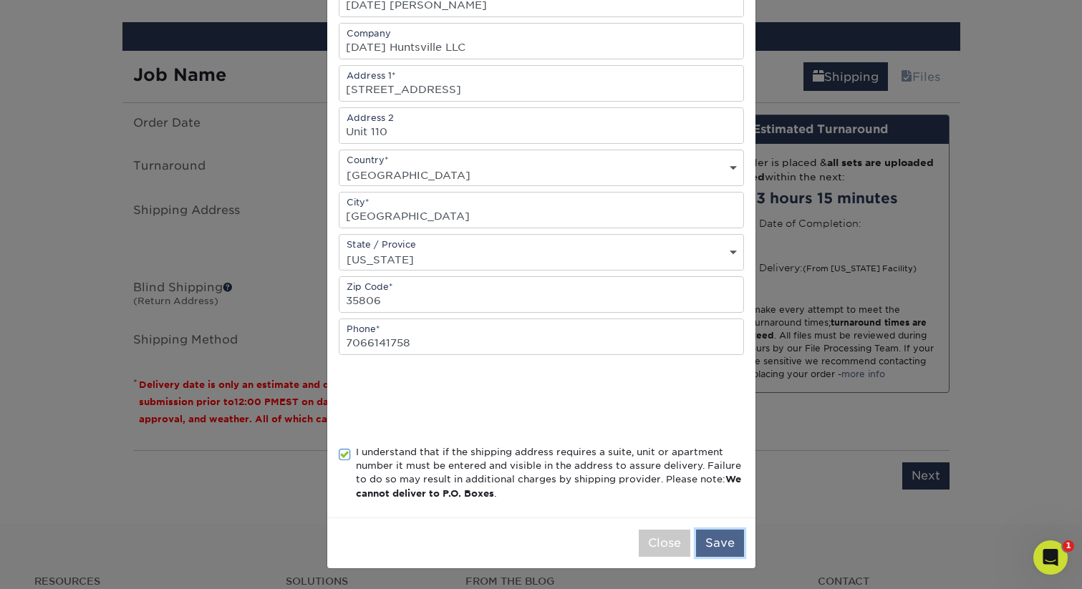
click at [732, 539] on button "Save" at bounding box center [720, 543] width 48 height 27
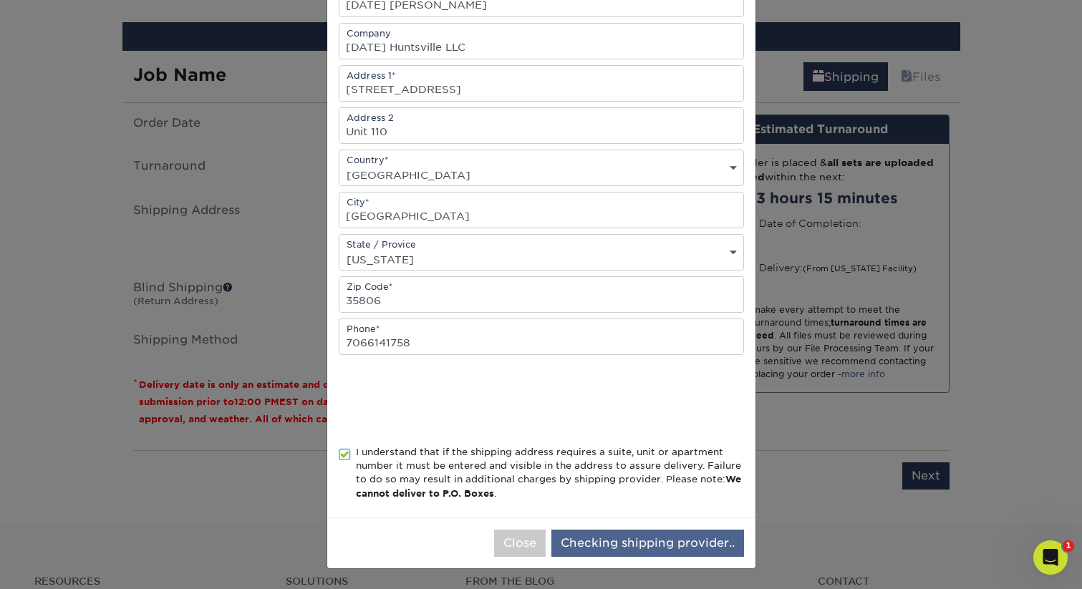
scroll to position [0, 0]
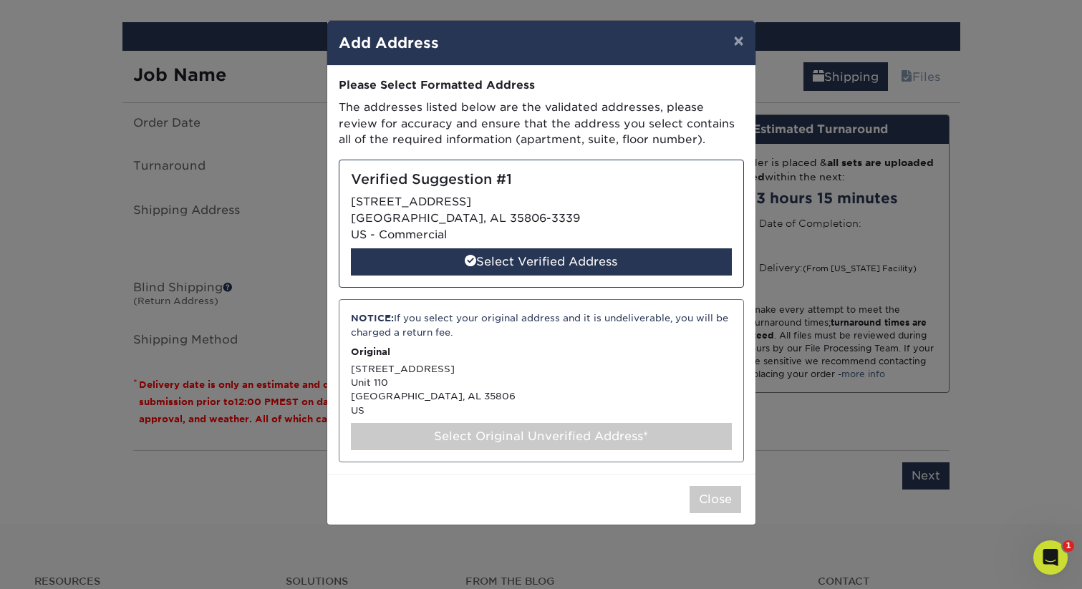
click at [652, 544] on div "× Add Address Address Book Title (for your reference only) Descriptive Title* F…" at bounding box center [541, 294] width 1082 height 589
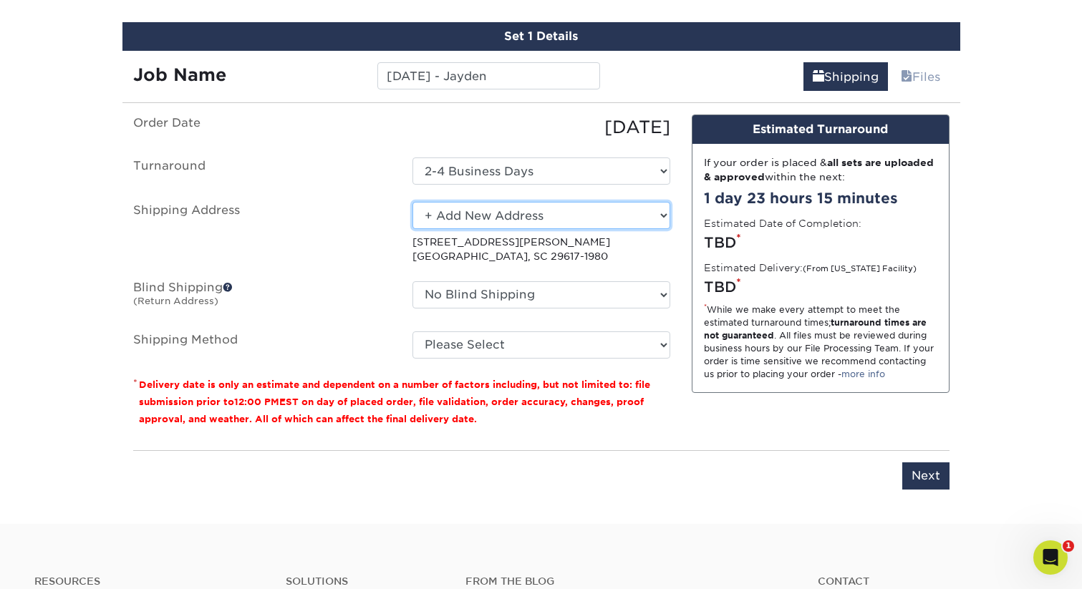
click at [526, 218] on select "Select One Home + Add New Address" at bounding box center [541, 215] width 258 height 27
click at [412, 202] on select "Select One Home + Add New Address" at bounding box center [541, 215] width 258 height 27
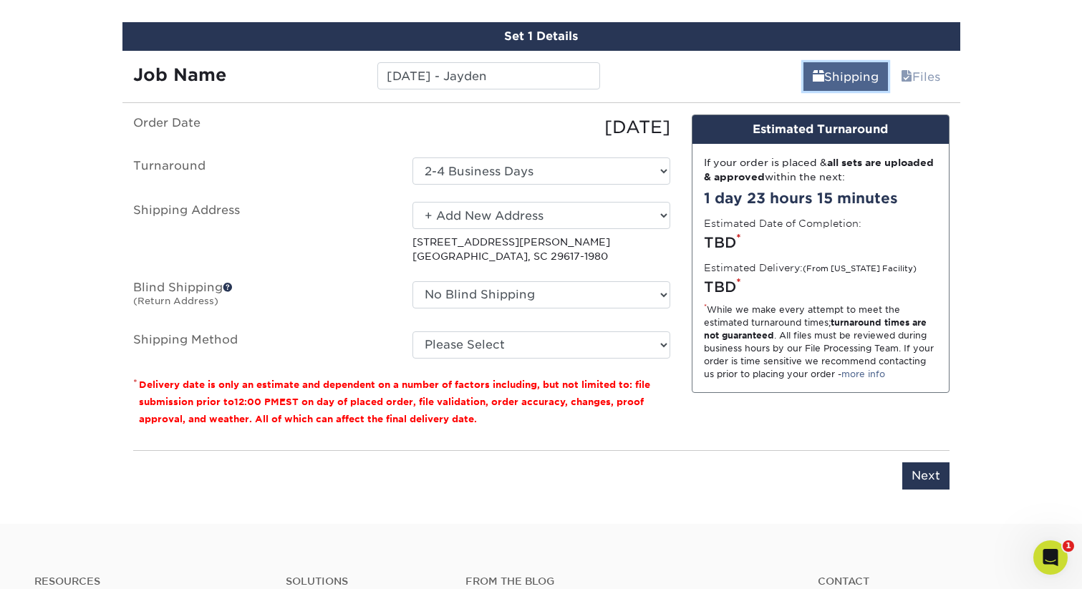
click at [870, 72] on link "Shipping" at bounding box center [845, 76] width 85 height 29
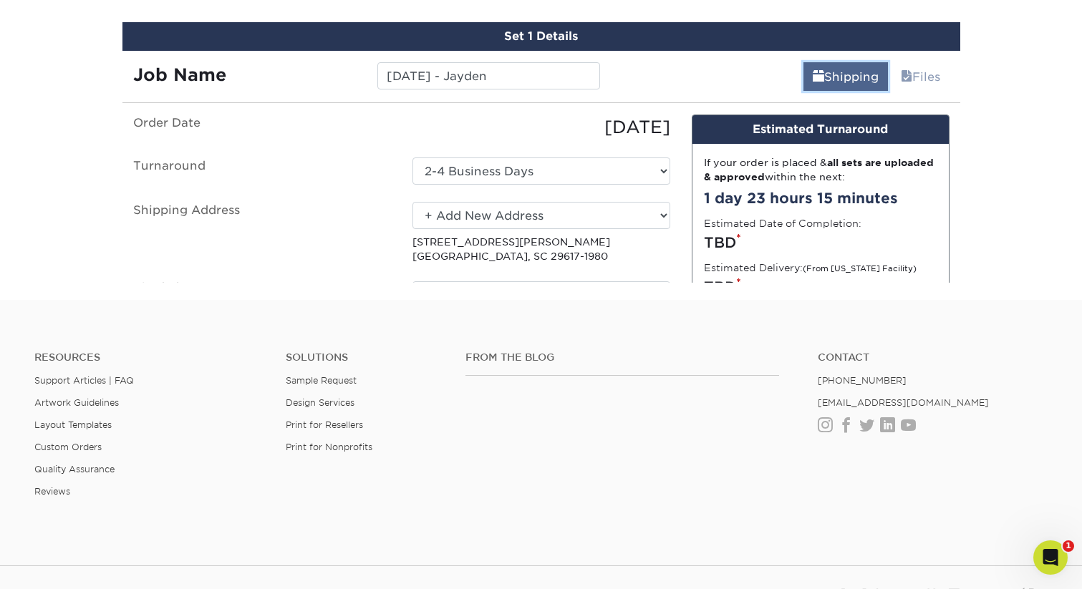
scroll to position [763, 0]
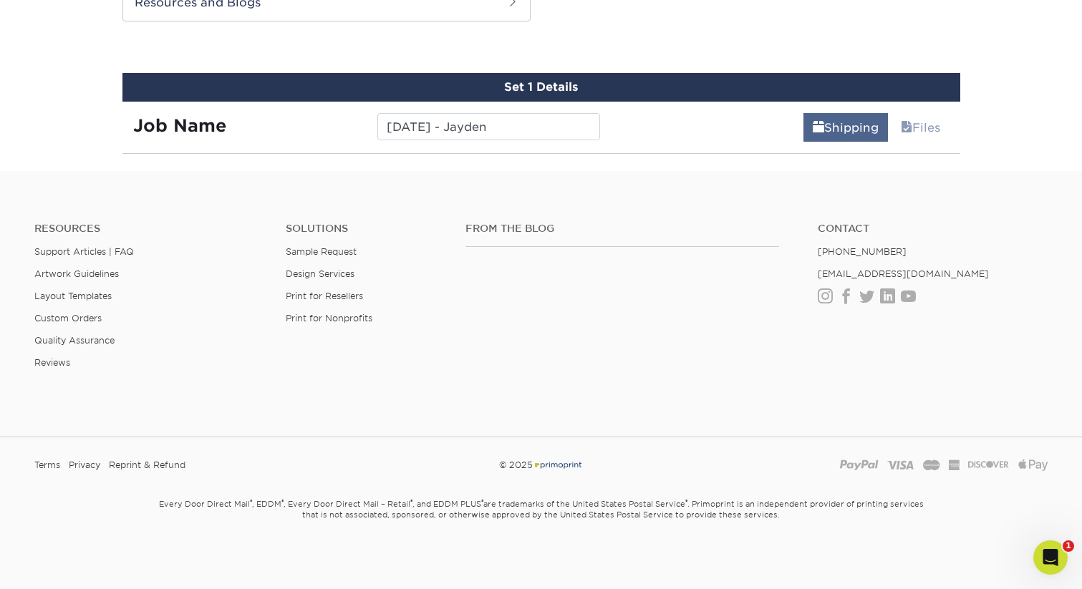
click at [856, 117] on link "Shipping" at bounding box center [845, 127] width 85 height 29
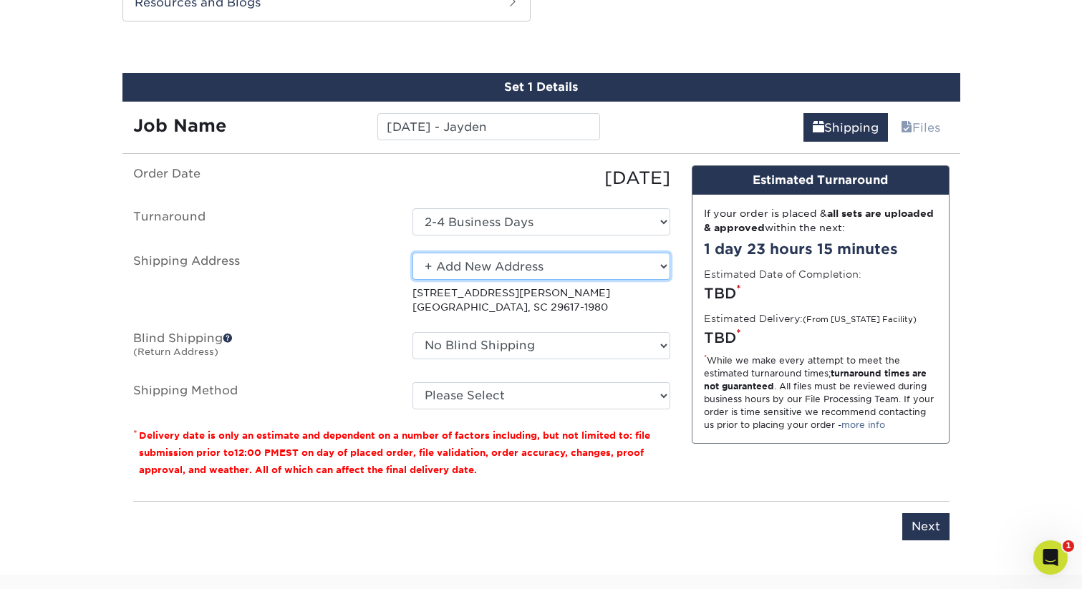
click at [530, 259] on select "Select One Home + Add New Address" at bounding box center [541, 266] width 258 height 27
click at [412, 253] on select "Select One Home + Add New Address" at bounding box center [541, 266] width 258 height 27
click at [538, 270] on select "Select One Home + Add New Address" at bounding box center [541, 266] width 258 height 27
select select "newaddress"
click at [412, 253] on select "Select One Home + Add New Address" at bounding box center [541, 266] width 258 height 27
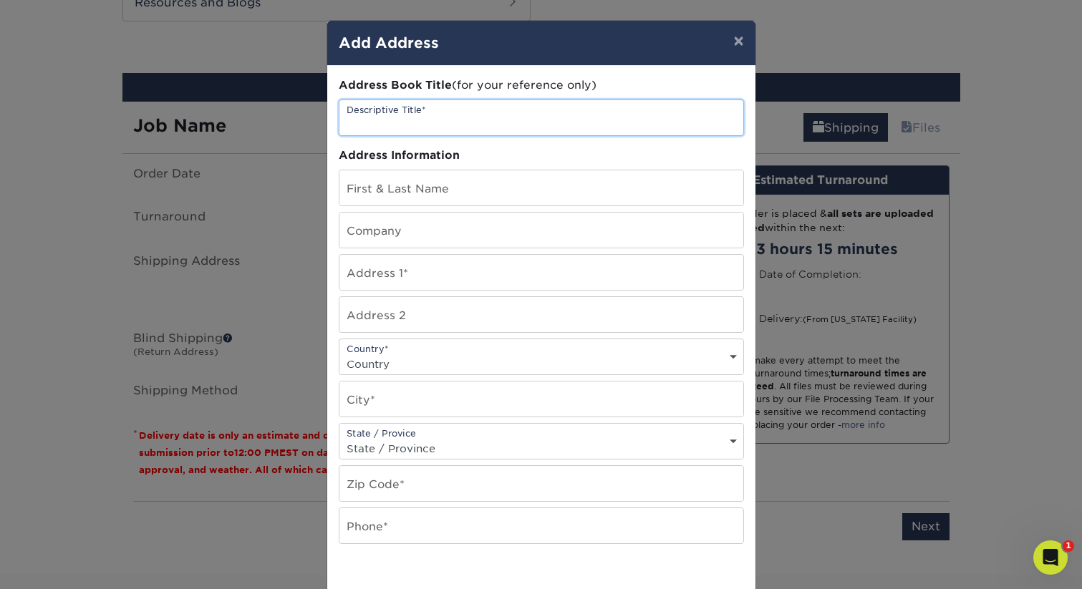
click at [401, 120] on input "text" at bounding box center [541, 117] width 404 height 35
type input "Field Day"
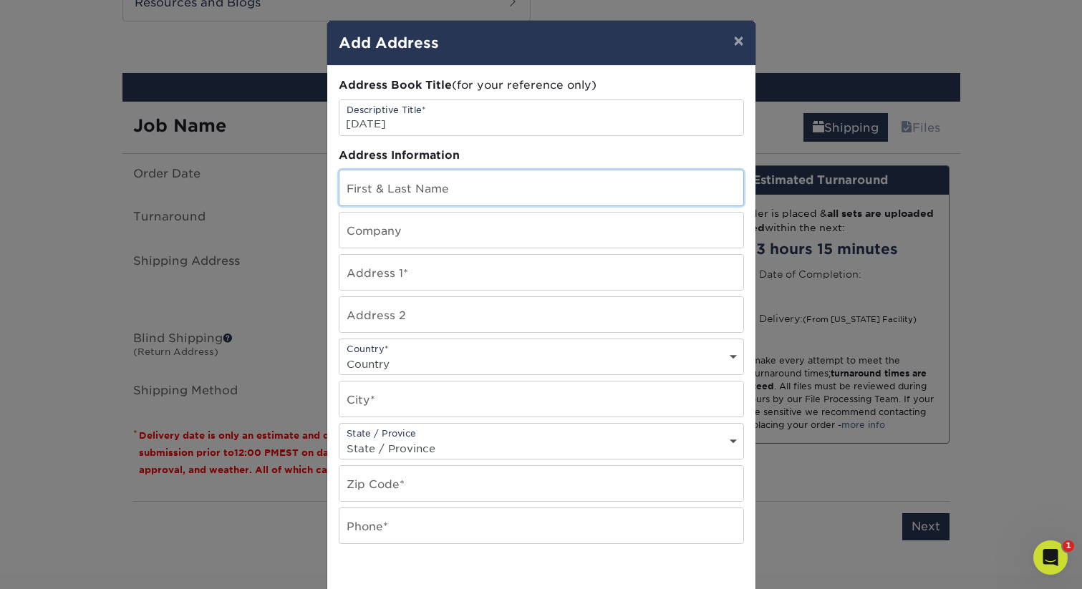
click at [412, 197] on input "text" at bounding box center [541, 187] width 404 height 35
type input "Matthew Hubbard"
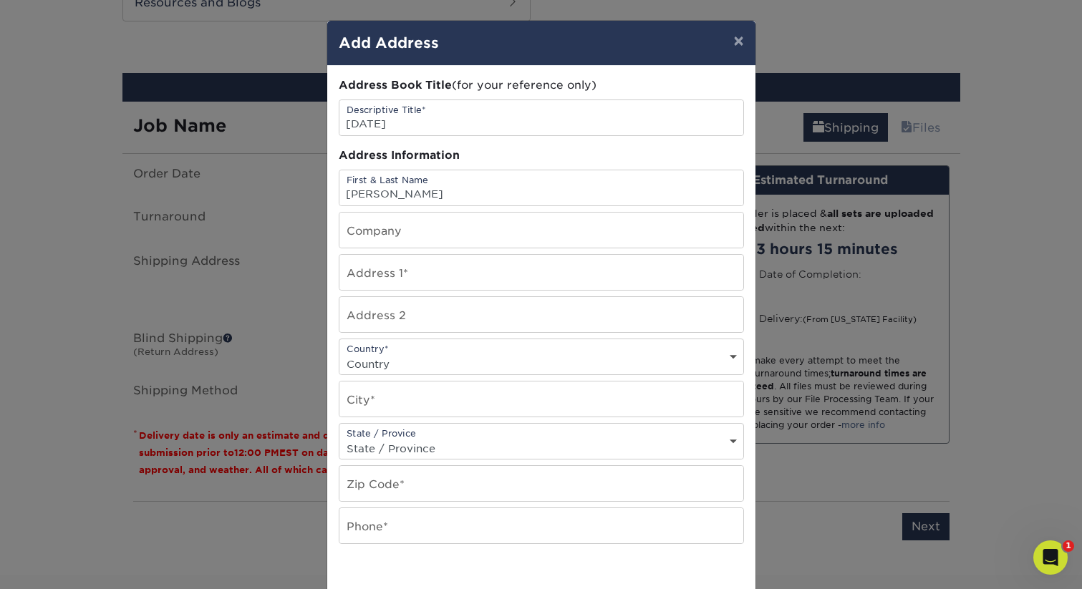
type input "Field Day Huntsville LLC"
type input "6123 University Dr NW"
type input "Unit 110"
select select "US"
type input "Huntsville"
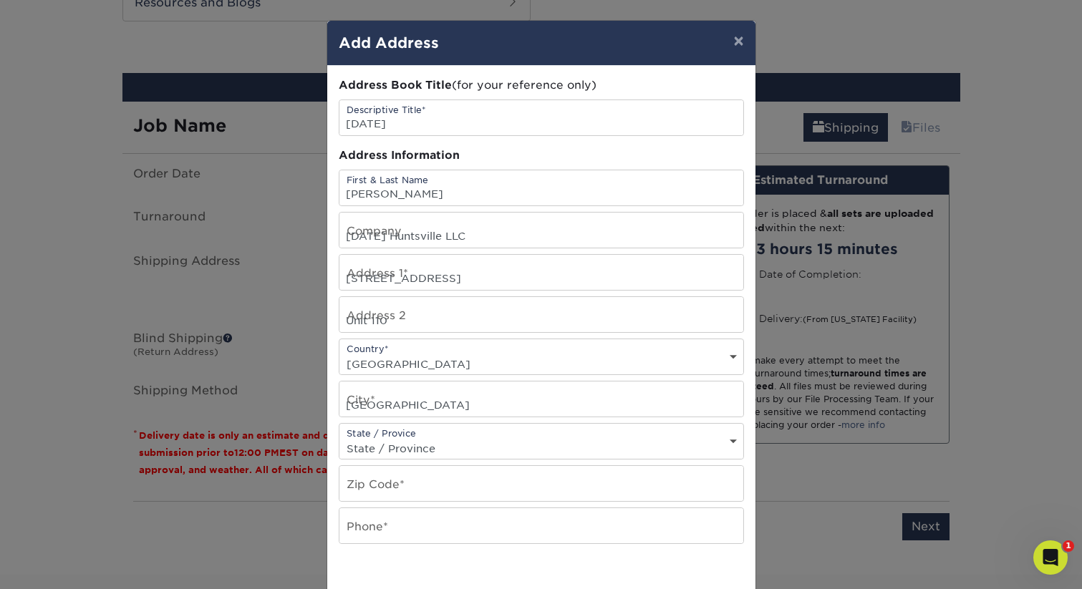
select select "AL"
type input "35806"
type input "7066141758"
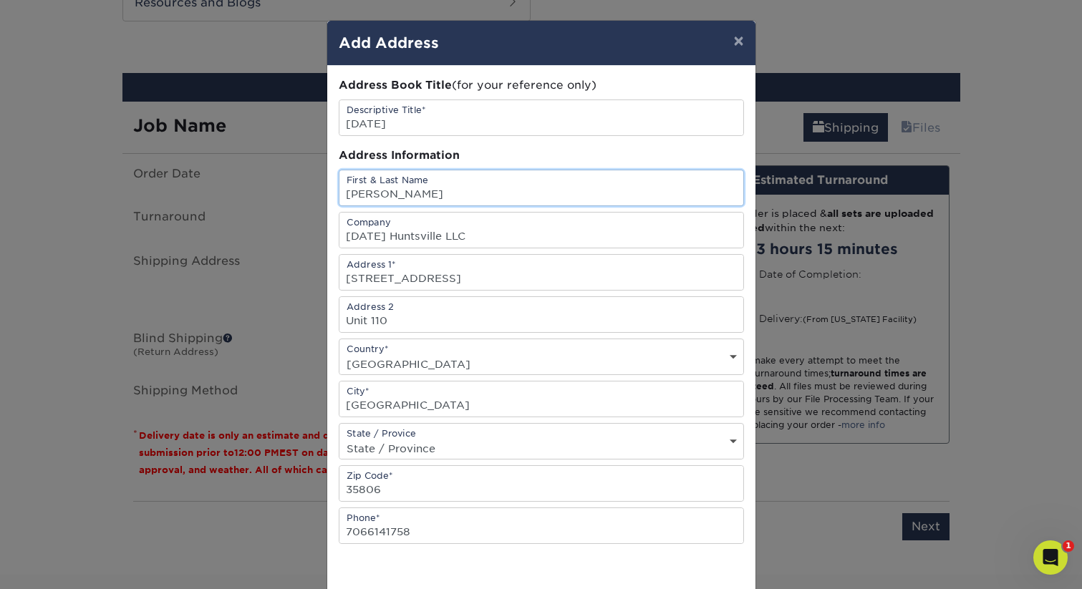
click at [346, 195] on input "Matthew Hubbard" at bounding box center [541, 187] width 404 height 35
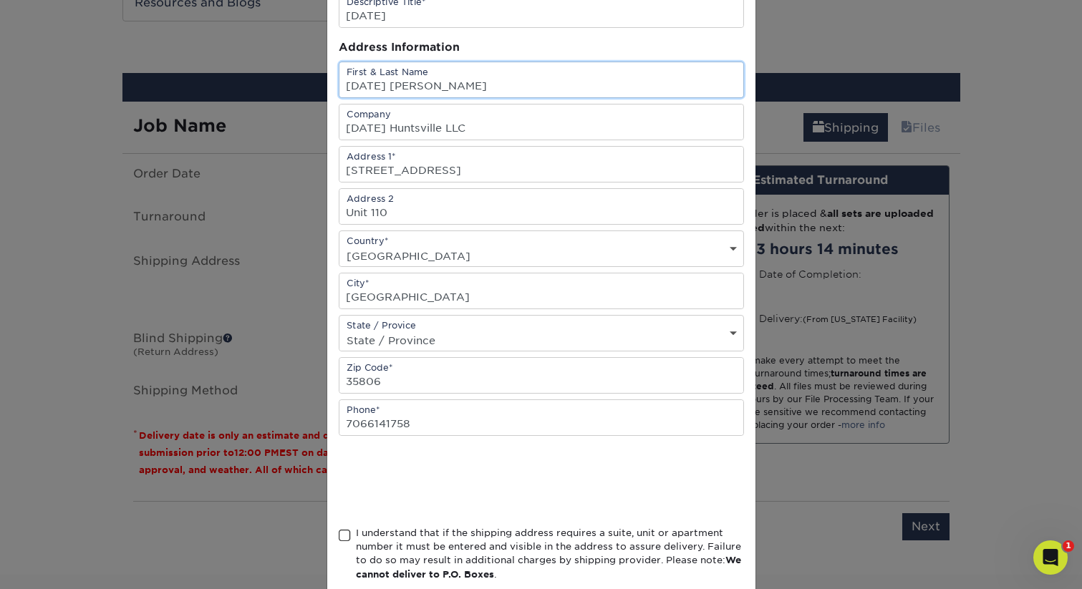
scroll to position [124, 0]
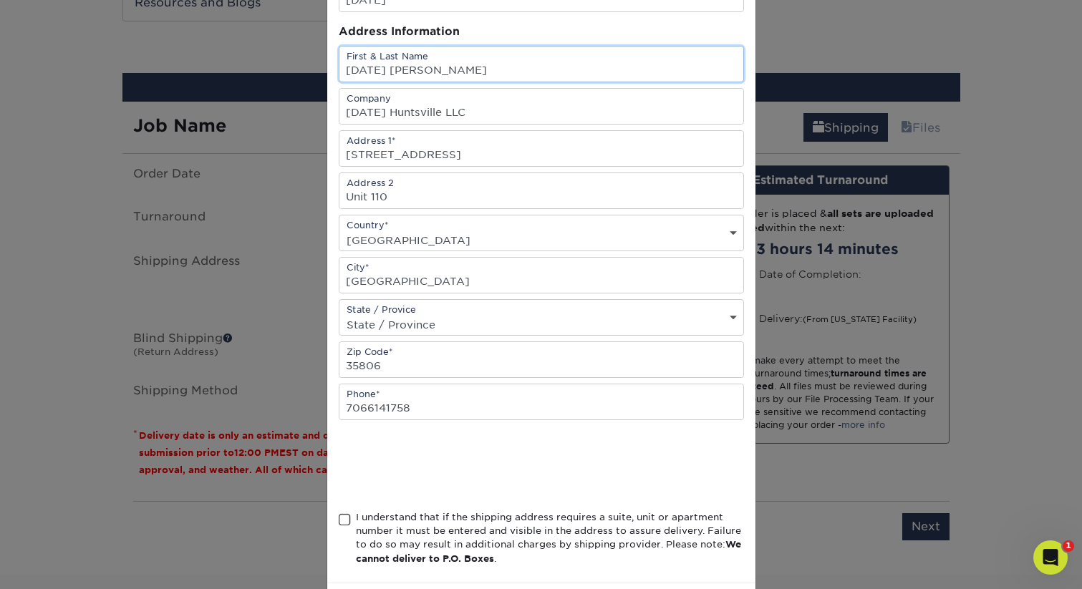
type input "Field Day Matthew Hubbard"
click at [354, 511] on div "I understand that if the shipping address requires a suite, unit or apartment n…" at bounding box center [541, 542] width 405 height 62
click at [344, 516] on span at bounding box center [345, 520] width 12 height 14
click at [0, 0] on input "I understand that if the shipping address requires a suite, unit or apartment n…" at bounding box center [0, 0] width 0 height 0
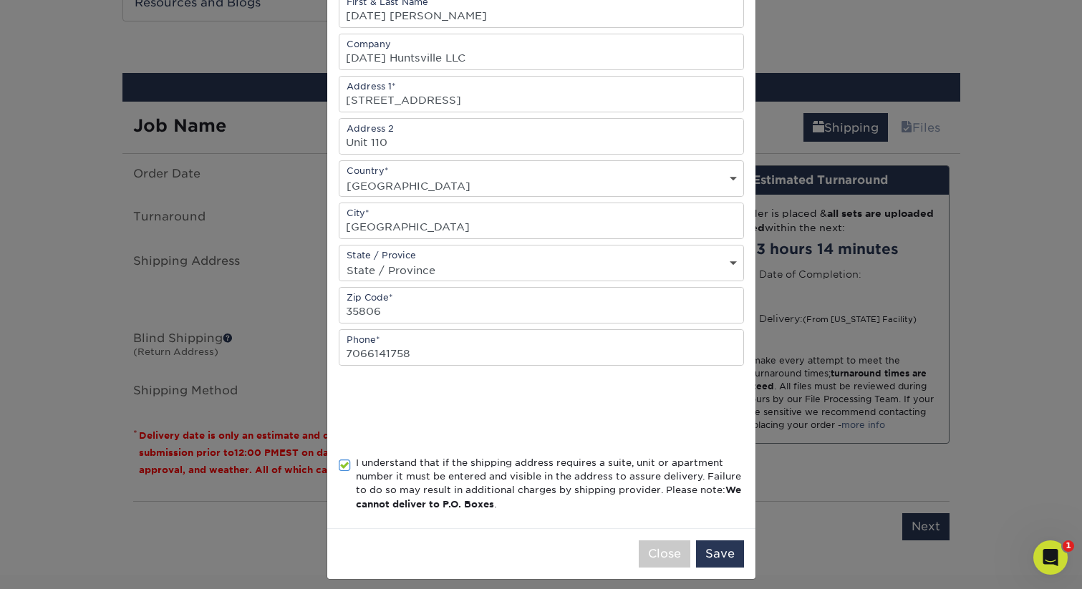
scroll to position [189, 0]
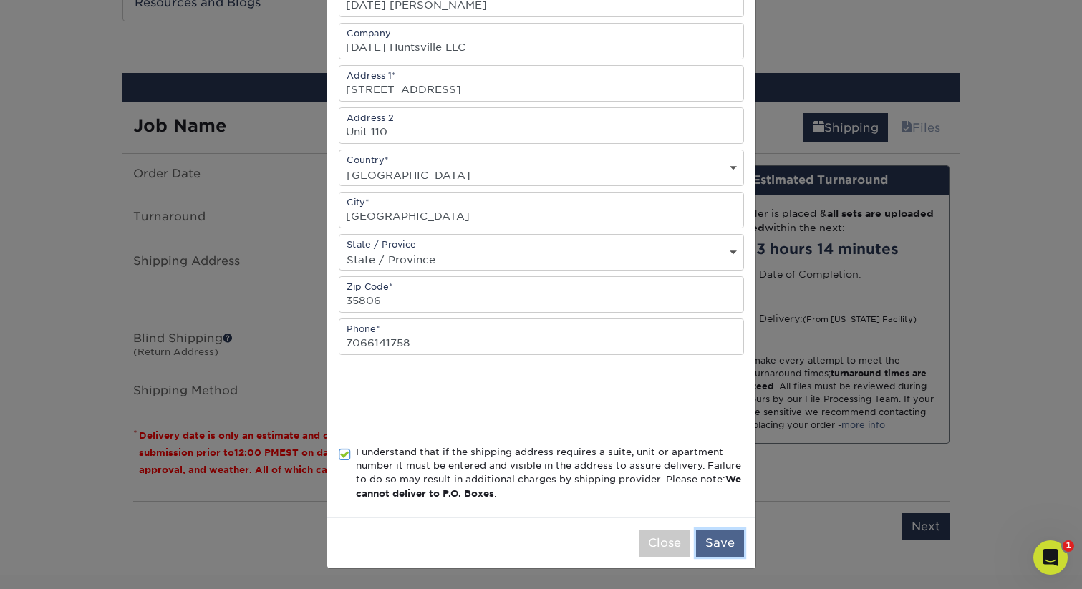
click at [711, 541] on button "Save" at bounding box center [720, 543] width 48 height 27
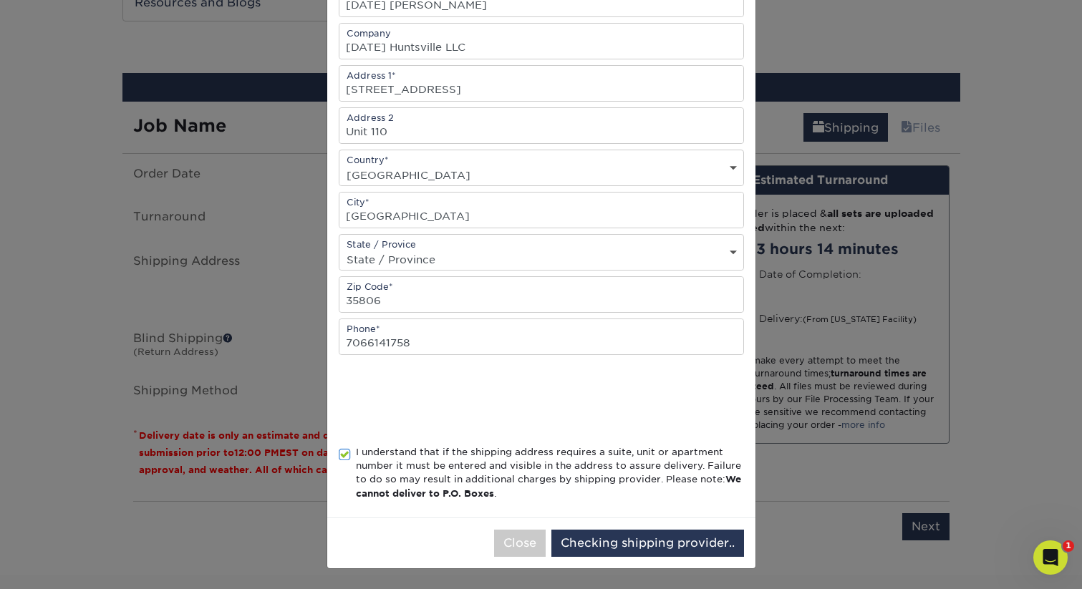
scroll to position [0, 0]
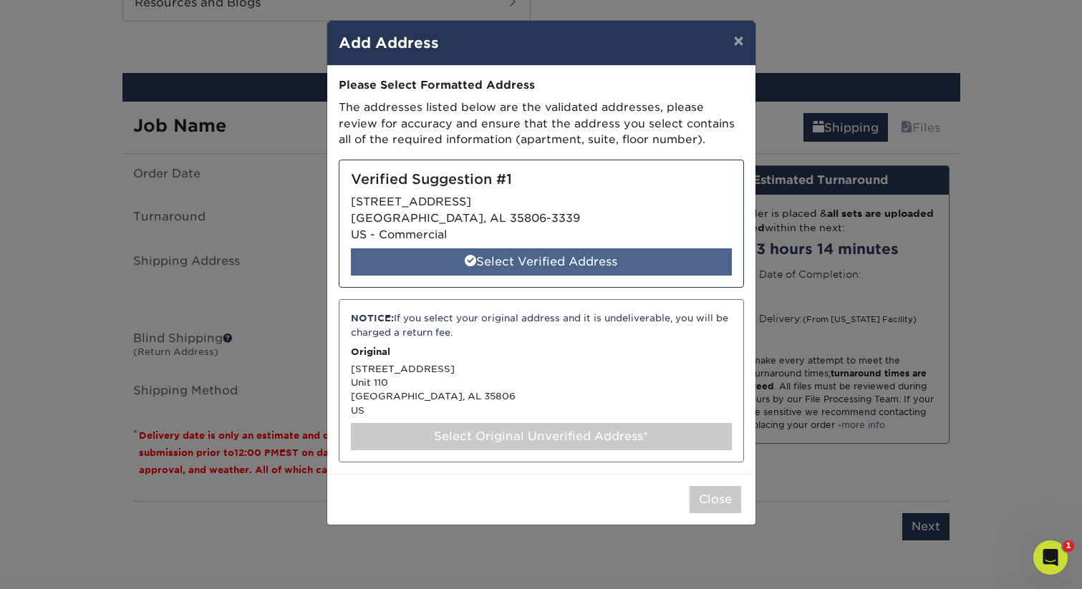
click at [568, 265] on div "Select Verified Address" at bounding box center [541, 261] width 381 height 27
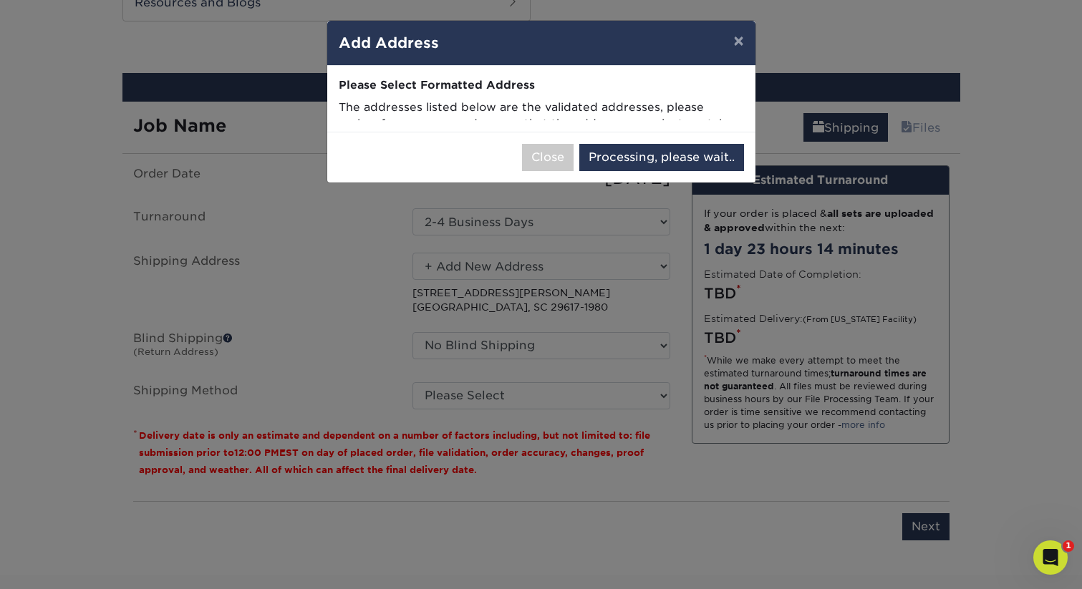
select select "286647"
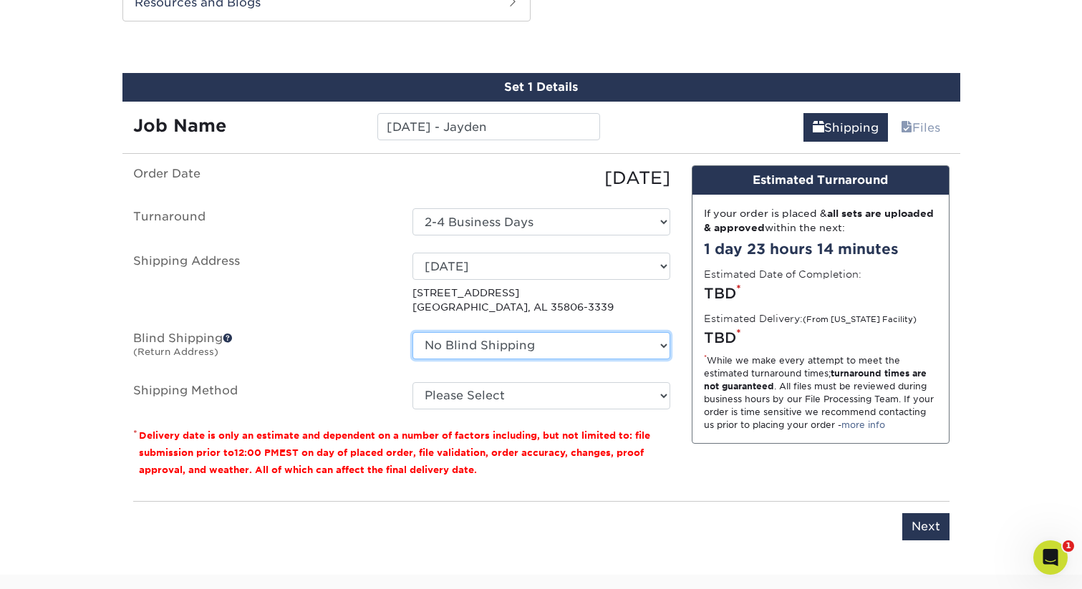
click at [655, 344] on select "No Blind Shipping Home + Add New Address" at bounding box center [541, 345] width 258 height 27
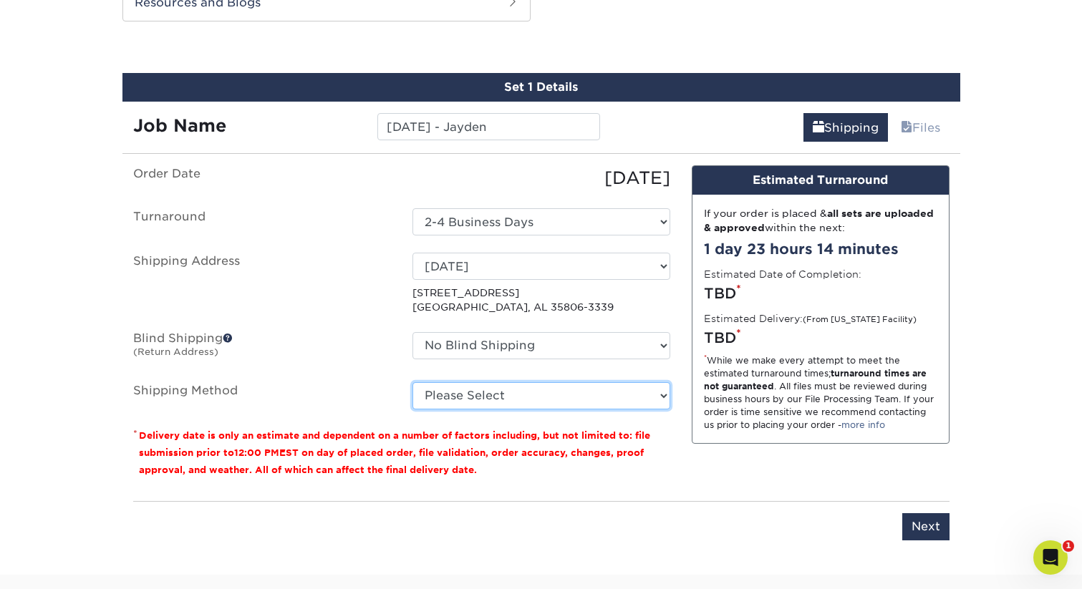
click at [495, 397] on select "Please Select Ground Shipping (+$14.96) 3 Day Shipping Service (+$15.36) 2 Day …" at bounding box center [541, 395] width 258 height 27
select select "03"
click at [412, 382] on select "Please Select Ground Shipping (+$14.96) 3 Day Shipping Service (+$15.36) 2 Day …" at bounding box center [541, 395] width 258 height 27
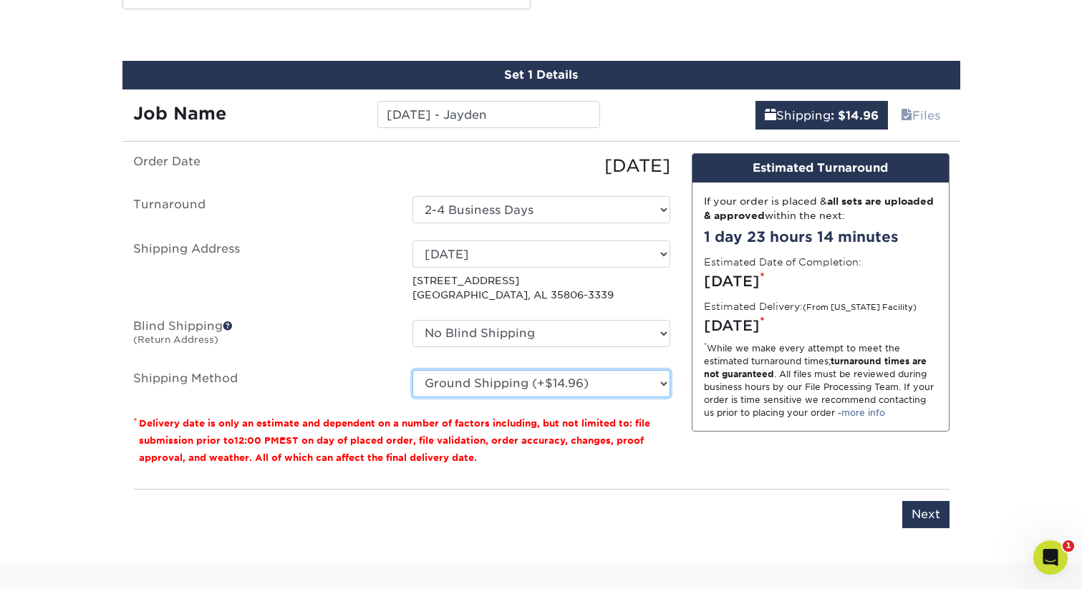
scroll to position [776, 0]
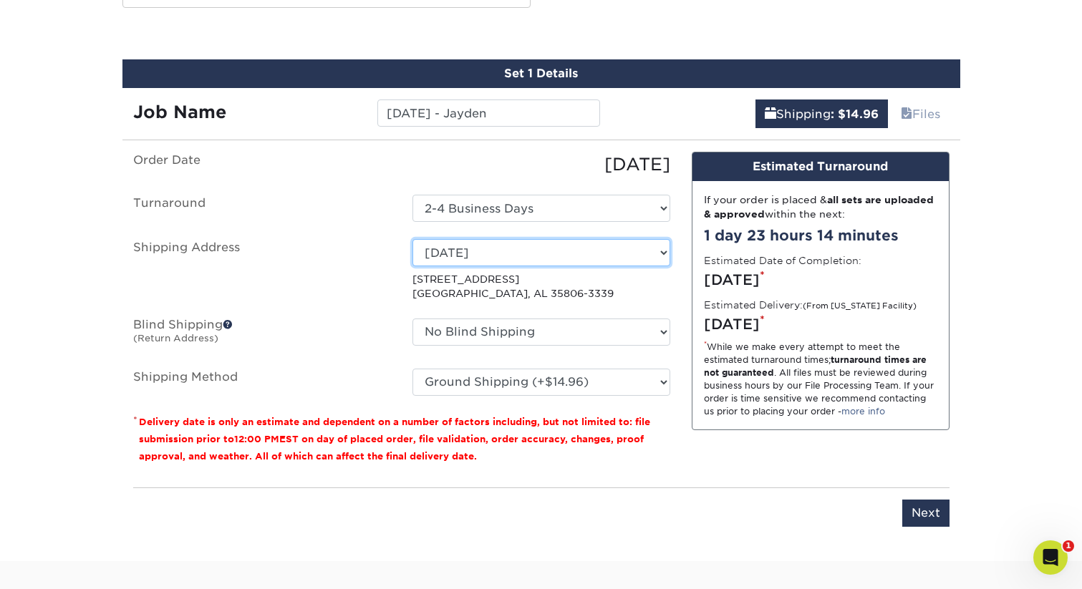
click at [533, 248] on select "Select One Home Field Day + Add New Address" at bounding box center [541, 252] width 258 height 27
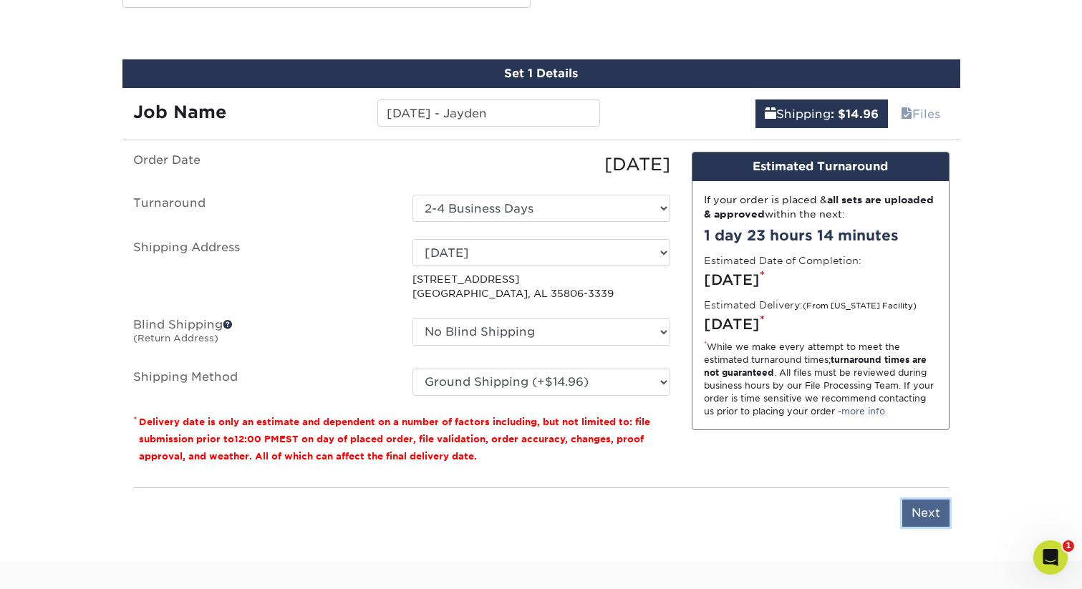
click at [918, 511] on input "Next" at bounding box center [925, 513] width 47 height 27
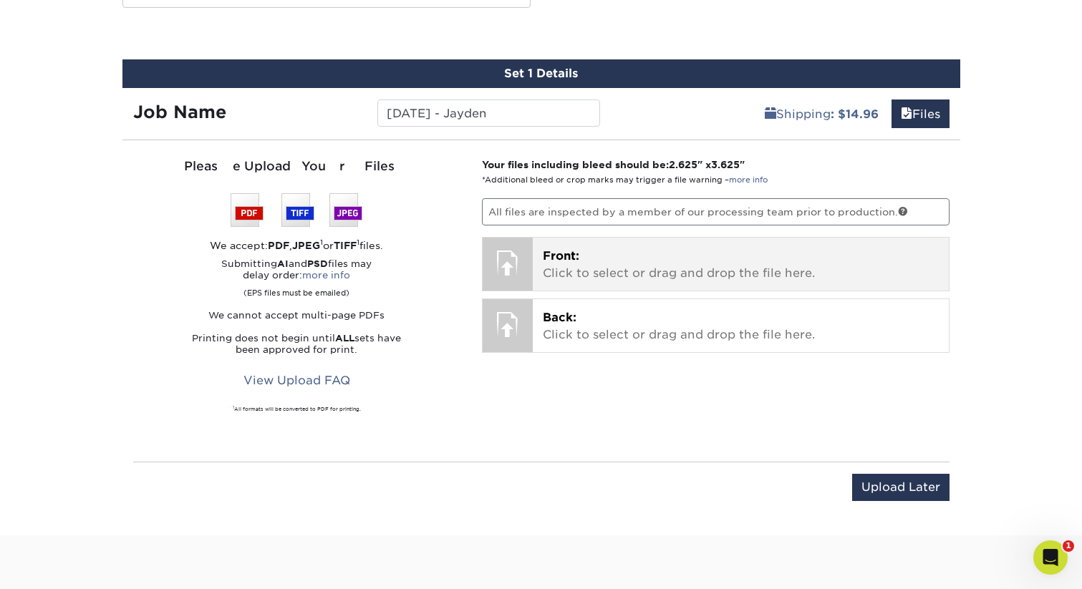
click at [637, 276] on p "Front: Click to select or drag and drop the file here." at bounding box center [741, 265] width 396 height 34
click at [618, 250] on p "Front: Click to select or drag and drop the file here." at bounding box center [741, 265] width 396 height 34
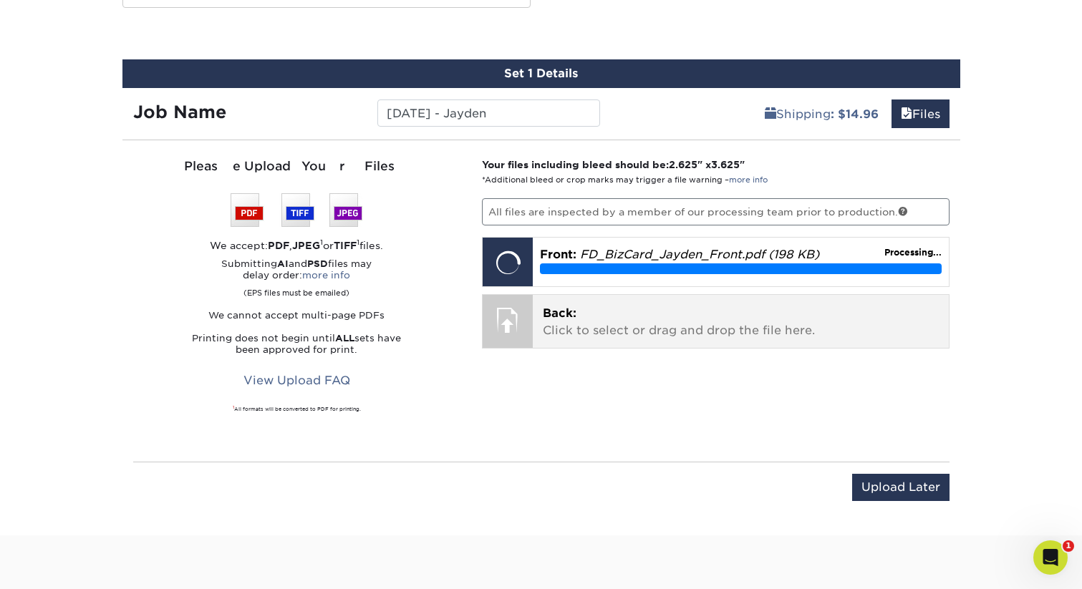
click at [680, 334] on p "Back: Click to select or drag and drop the file here." at bounding box center [741, 322] width 396 height 34
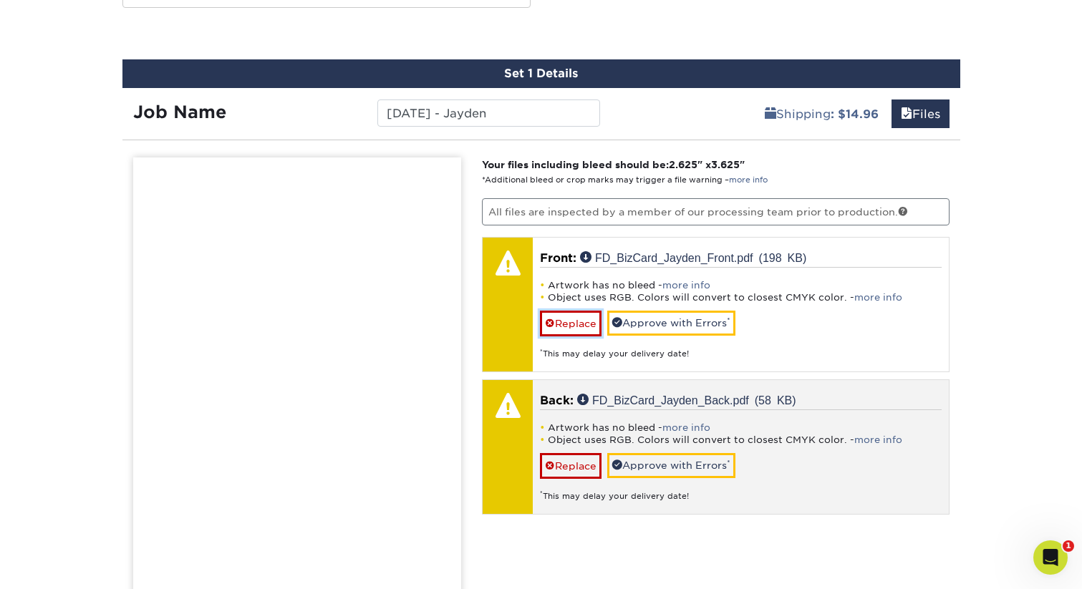
click at [561, 319] on link "Replace" at bounding box center [571, 323] width 62 height 25
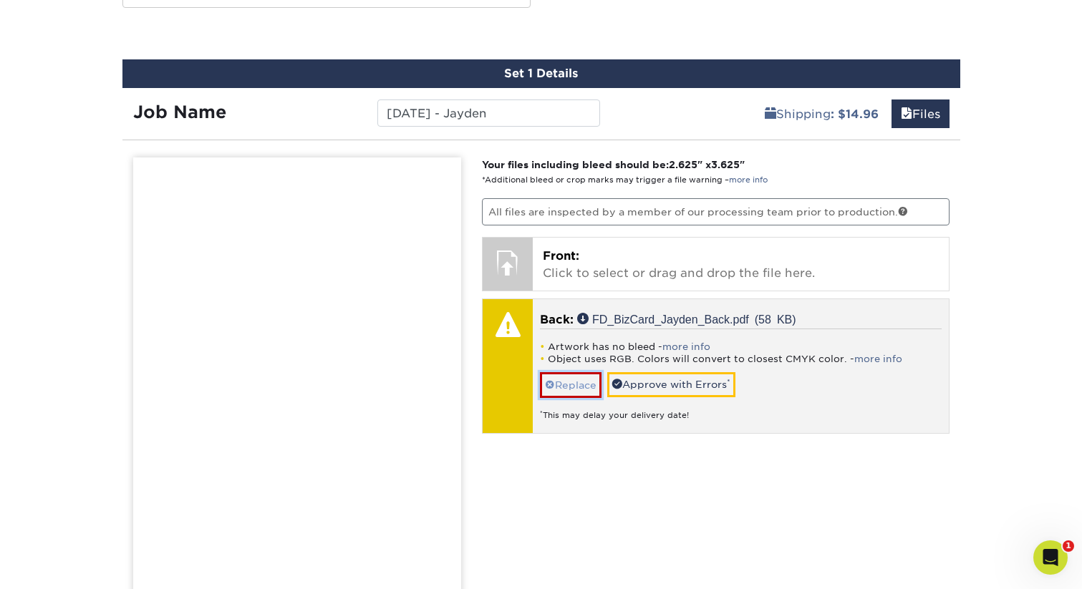
click at [566, 385] on link "Replace" at bounding box center [571, 384] width 62 height 25
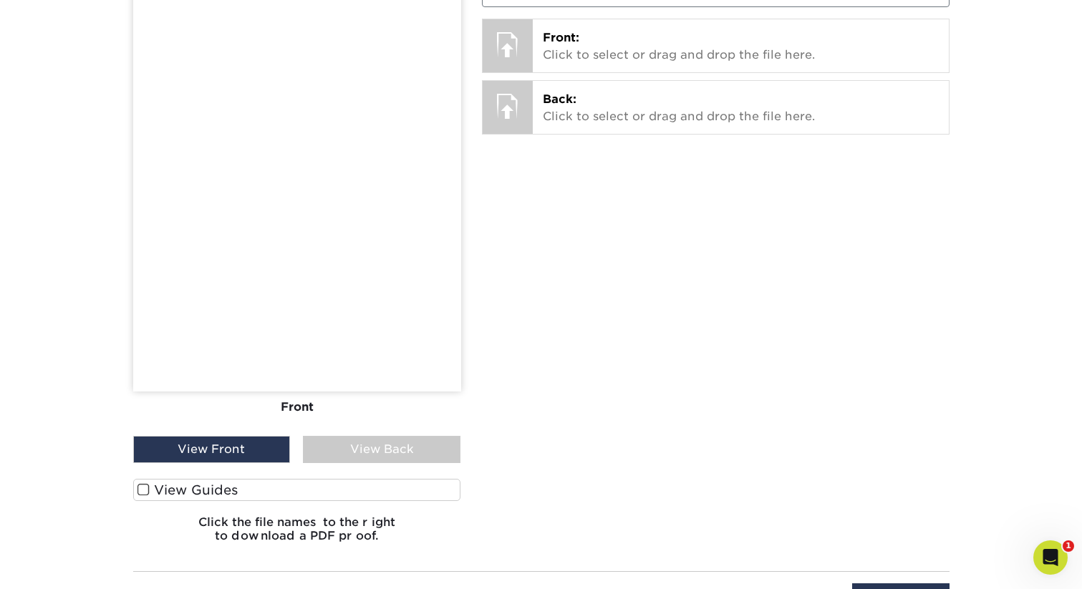
scroll to position [977, 0]
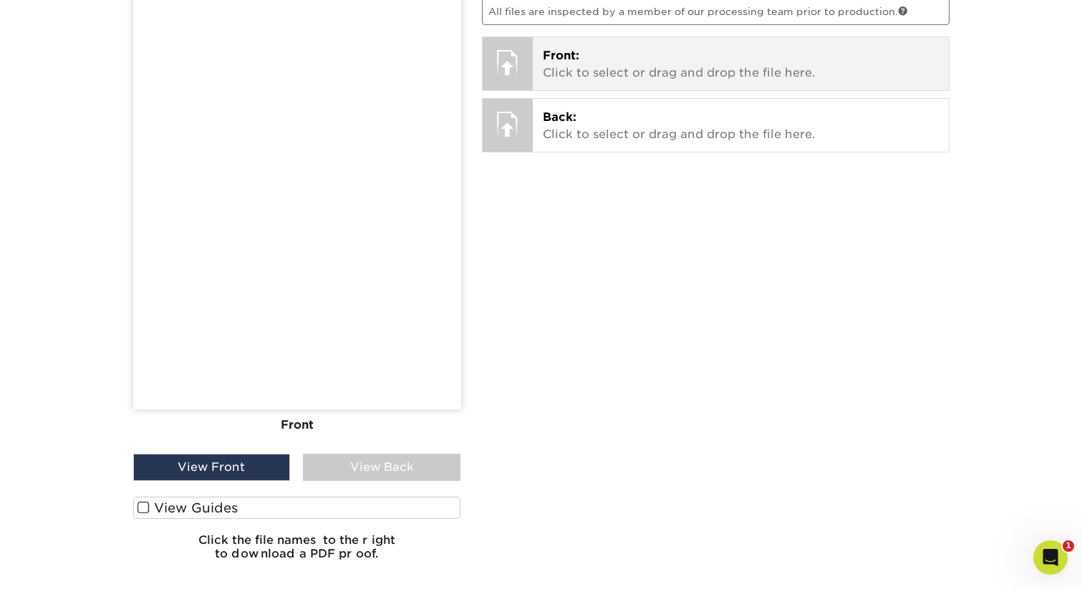
click at [610, 64] on p "Front: Click to select or drag and drop the file here." at bounding box center [741, 64] width 396 height 34
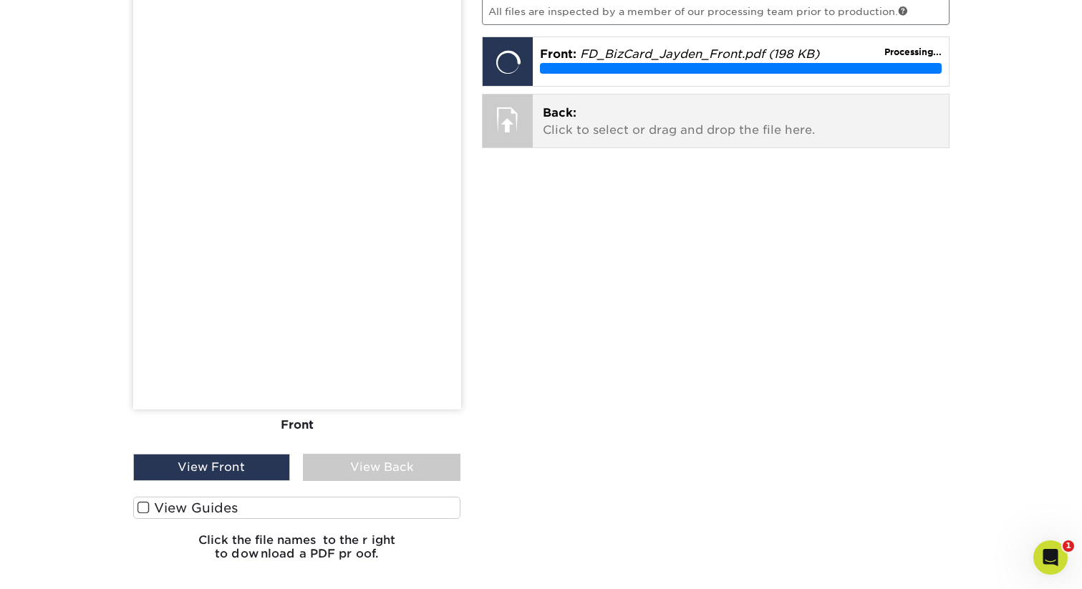
click at [611, 139] on div "Back: Click to select or drag and drop the file here. Choose file FD_BizCard_Ja…" at bounding box center [741, 121] width 416 height 53
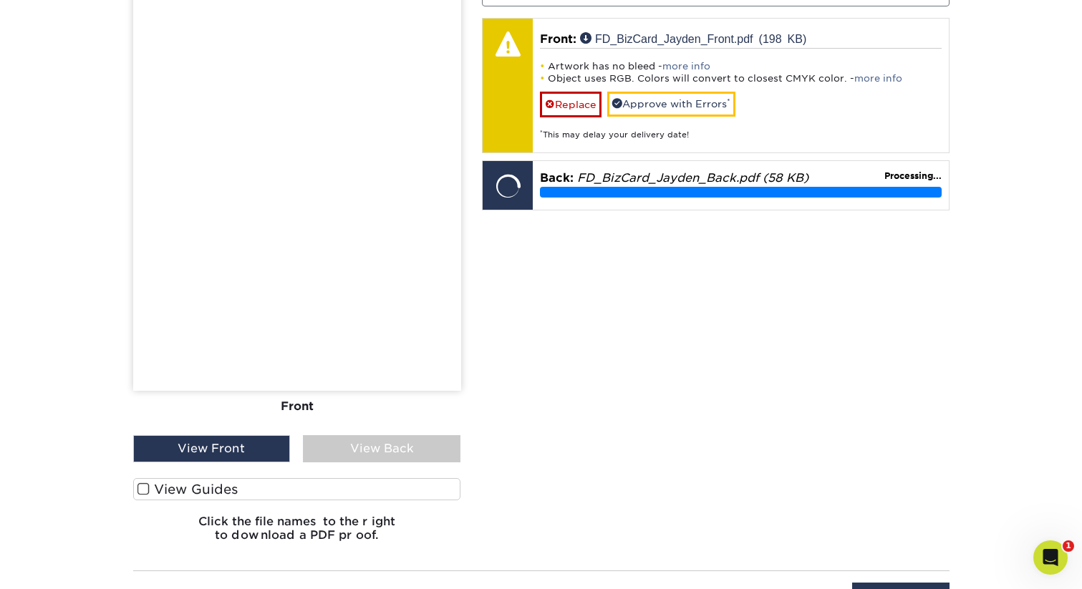
scroll to position [1000, 0]
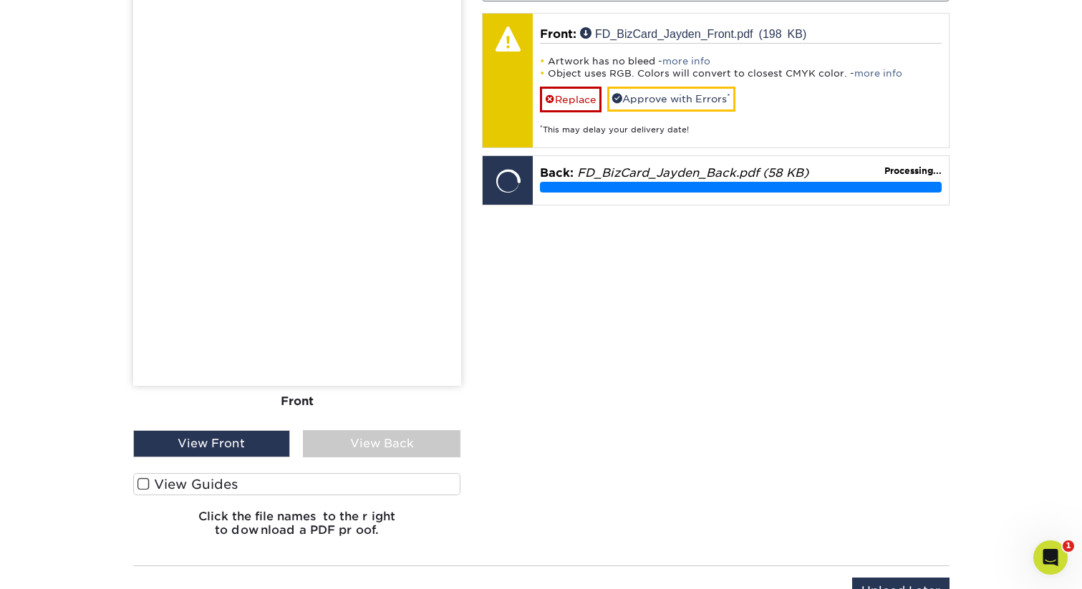
click at [236, 440] on div "View Front" at bounding box center [212, 443] width 158 height 27
drag, startPoint x: 168, startPoint y: 450, endPoint x: 148, endPoint y: 470, distance: 29.4
click at [168, 450] on div "View Front" at bounding box center [212, 443] width 158 height 27
click at [141, 480] on span at bounding box center [143, 485] width 12 height 14
click at [0, 0] on input "View Guides" at bounding box center [0, 0] width 0 height 0
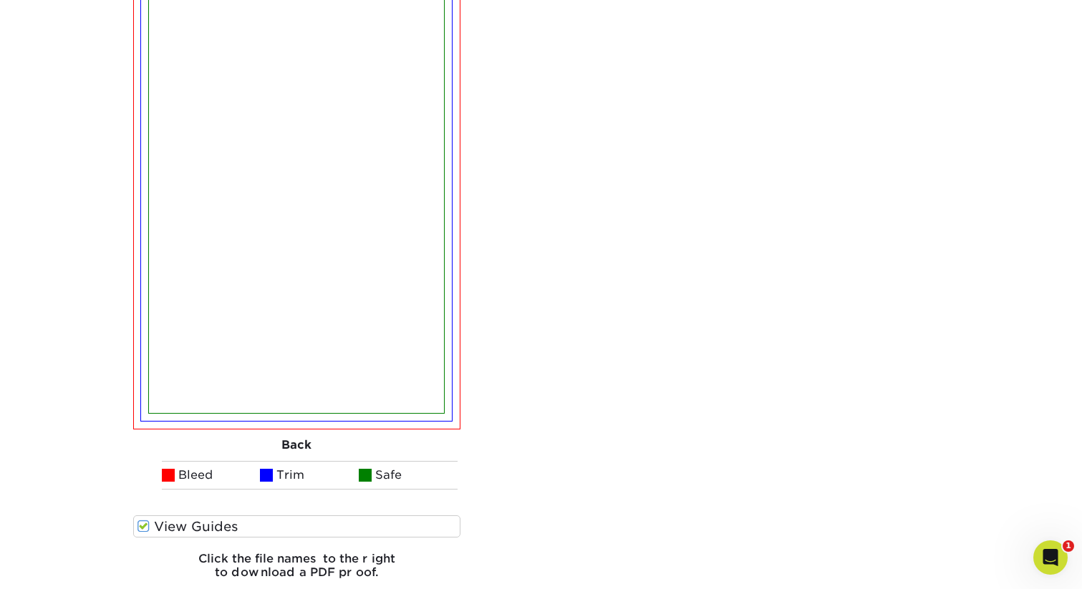
scroll to position [1558, 0]
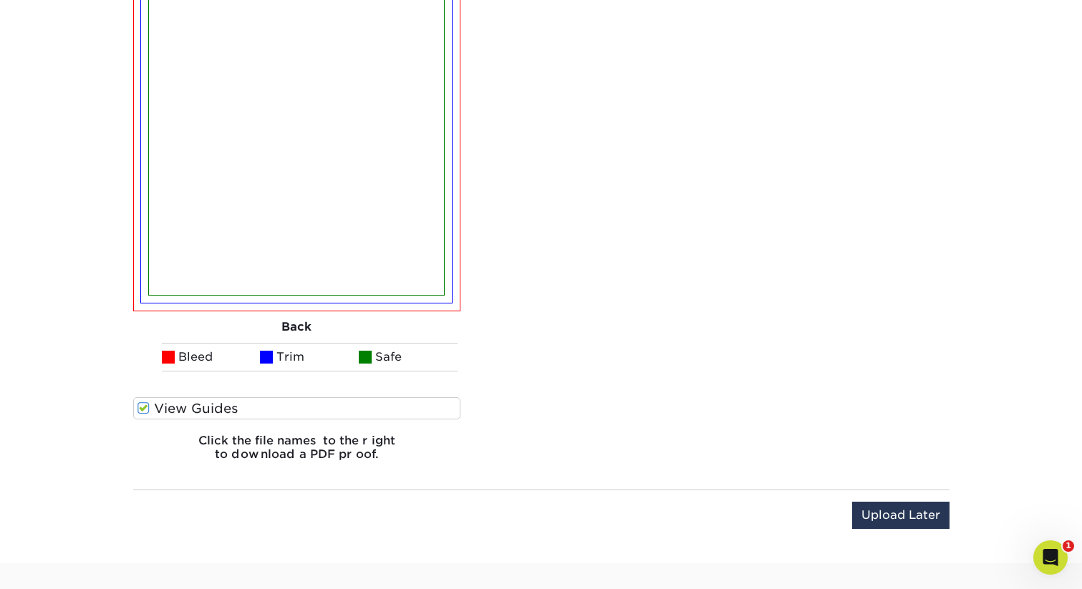
click at [145, 410] on span at bounding box center [143, 409] width 12 height 14
click at [0, 0] on input "View Guides" at bounding box center [0, 0] width 0 height 0
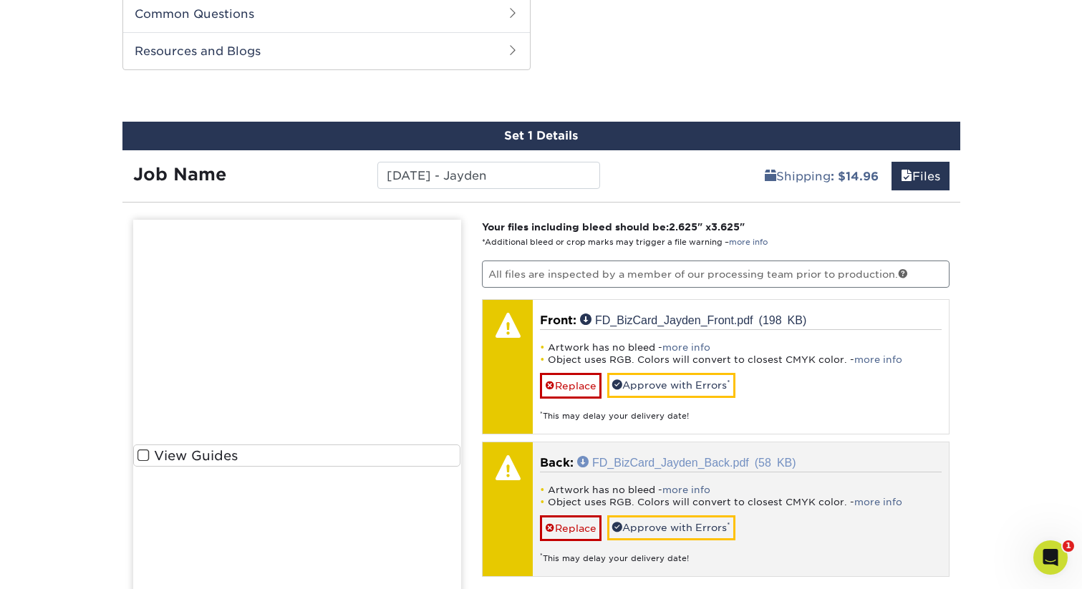
scroll to position [713, 0]
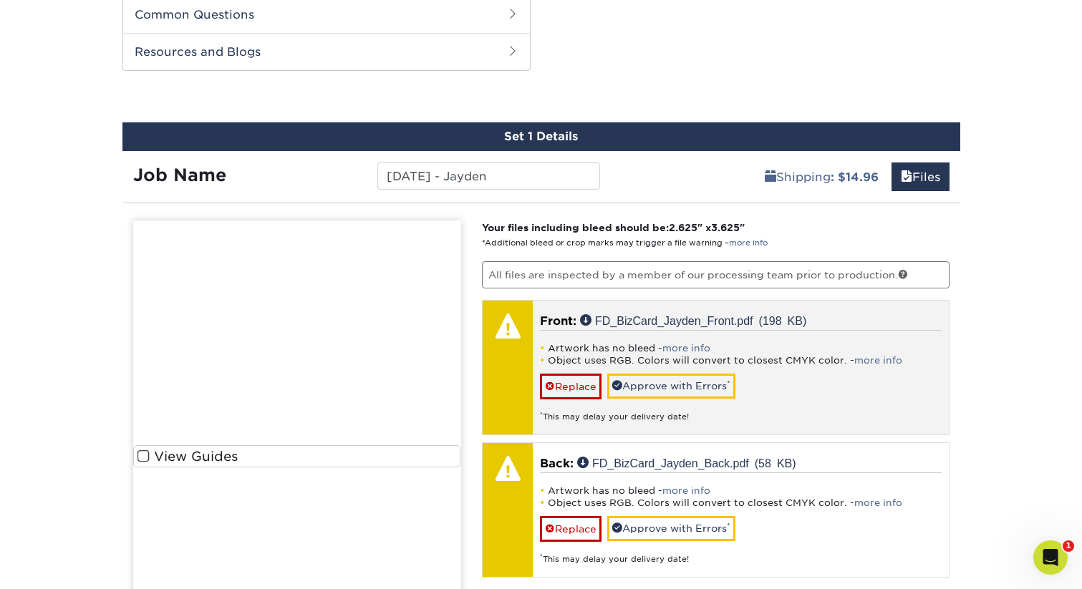
click at [728, 357] on li "Object uses RGB. Colors will convert to closest CMYK color. - more info" at bounding box center [741, 360] width 402 height 12
click at [680, 343] on link "more info" at bounding box center [686, 348] width 48 height 11
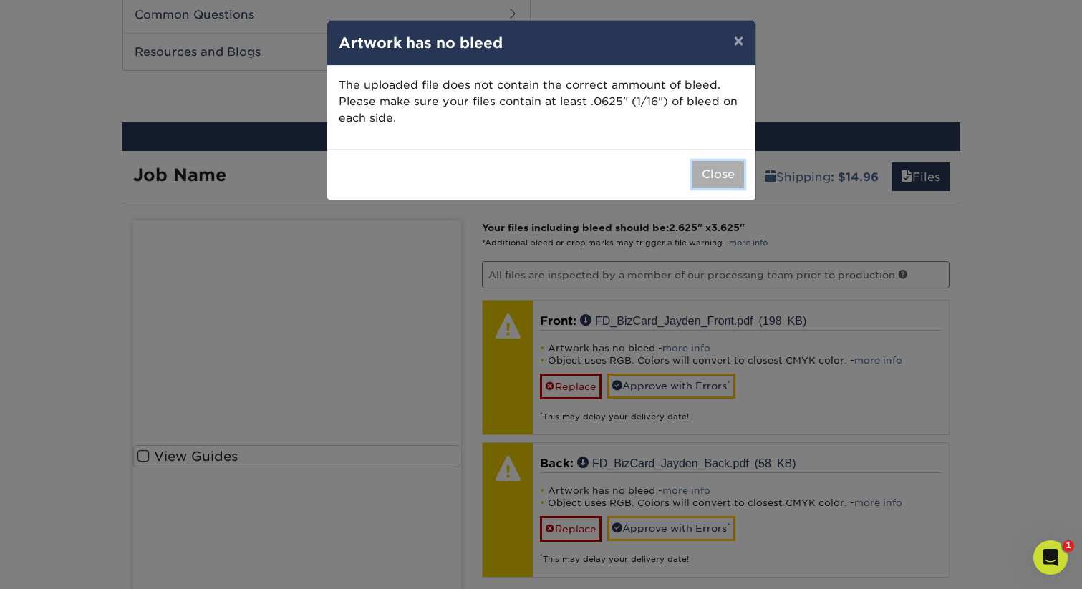
click at [729, 183] on button "Close" at bounding box center [718, 174] width 52 height 27
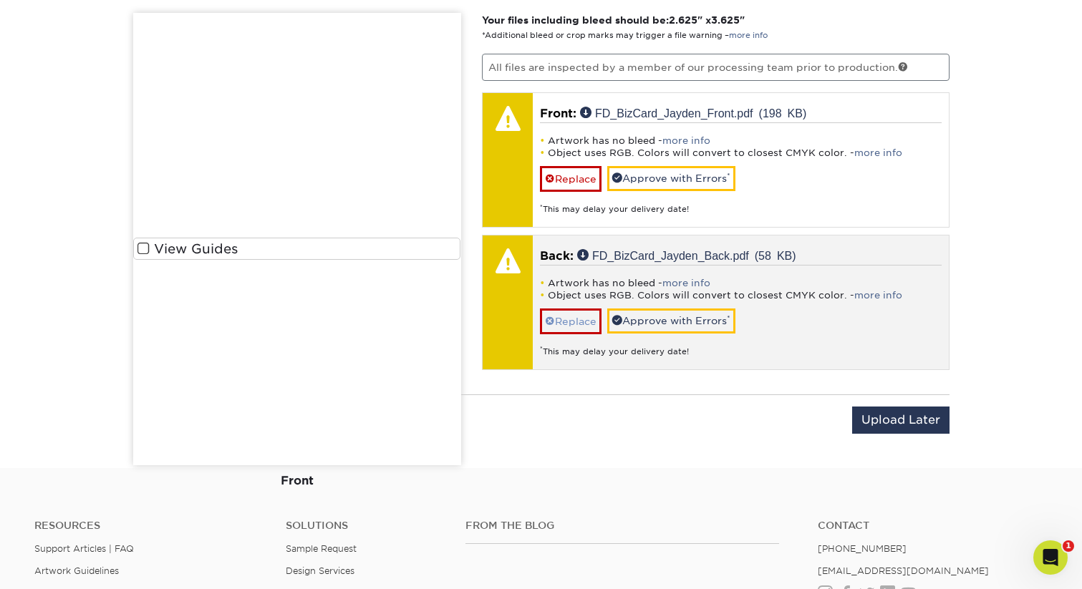
scroll to position [992, 0]
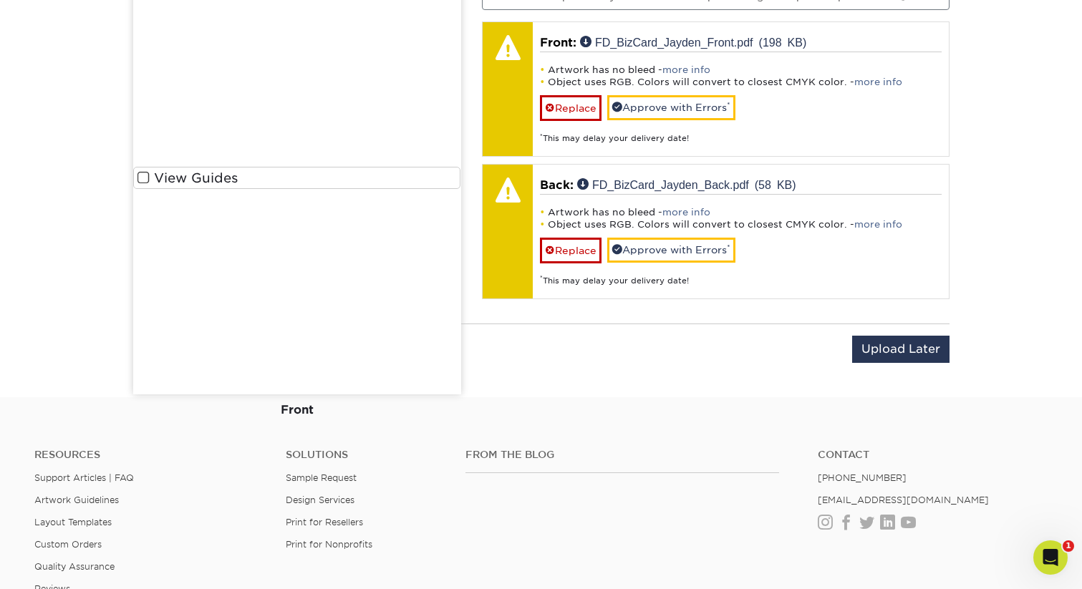
click at [327, 304] on img at bounding box center [297, 168] width 328 height 453
click at [328, 305] on img at bounding box center [297, 168] width 328 height 453
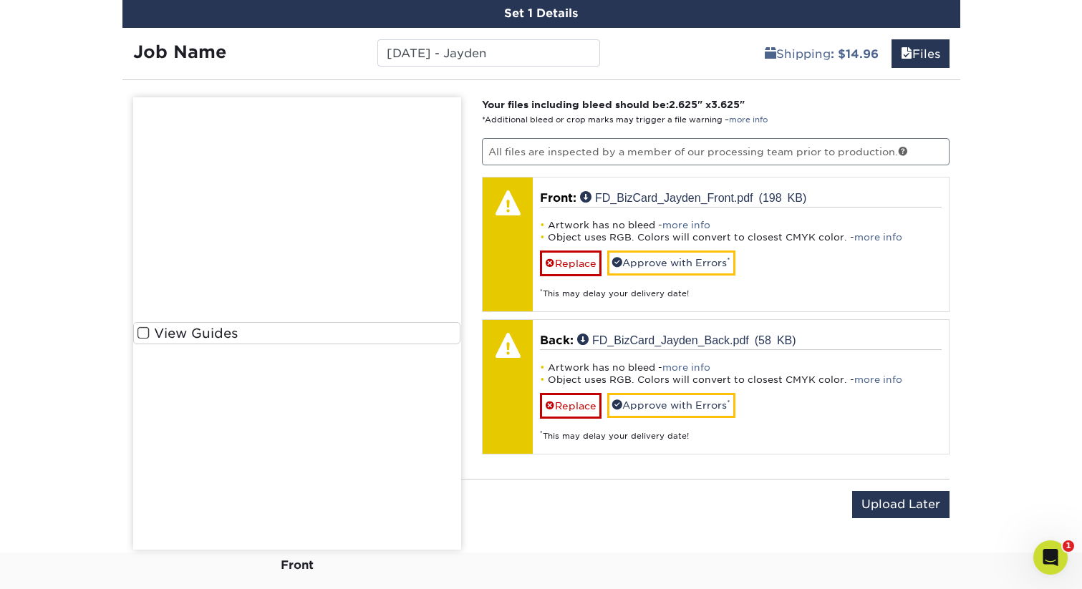
scroll to position [470, 0]
